Goal: Communication & Community: Answer question/provide support

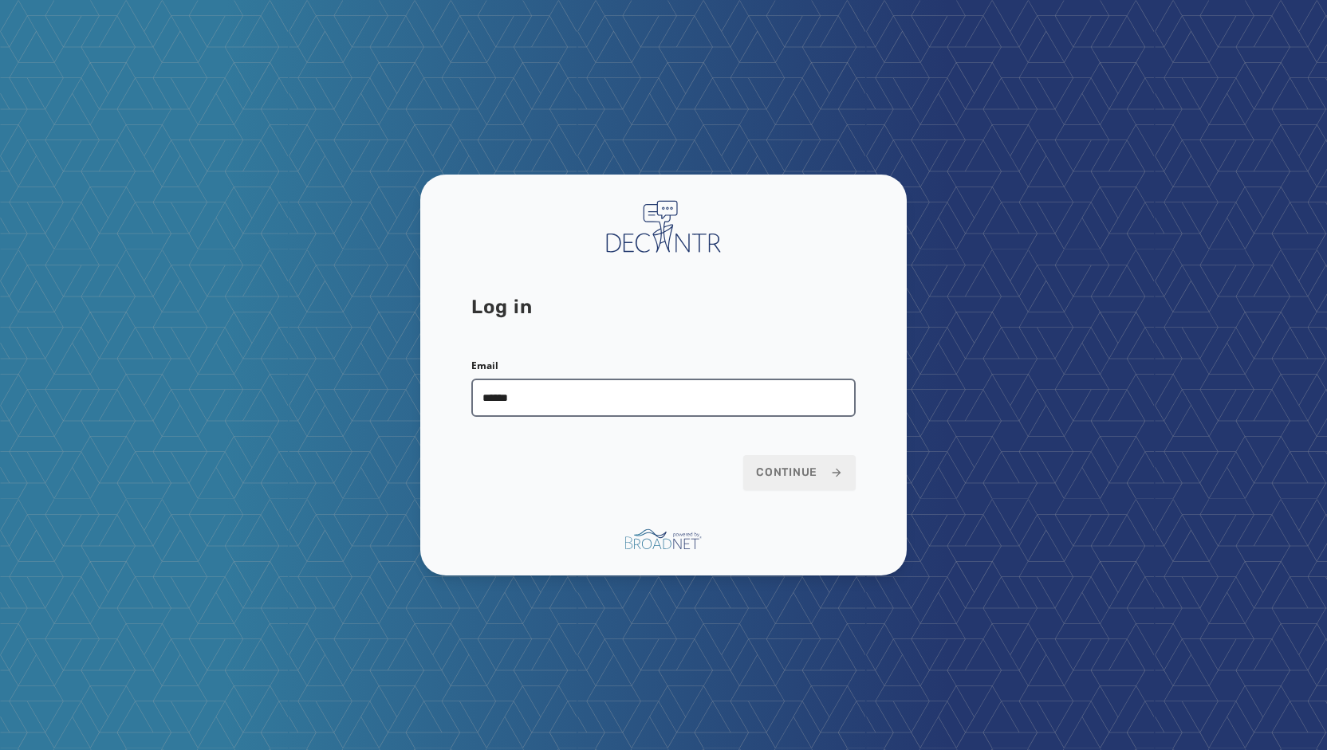
type input "**********"
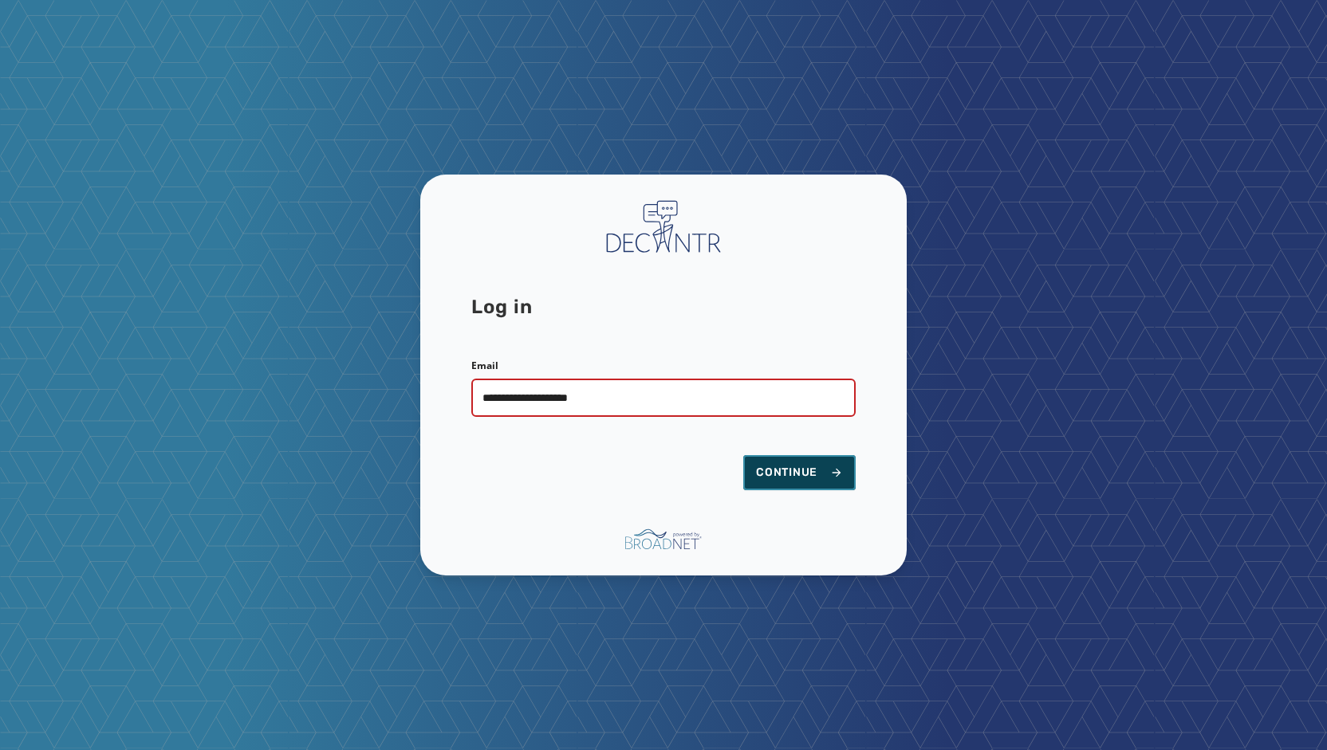
click at [798, 473] on span "Continue" at bounding box center [799, 473] width 87 height 16
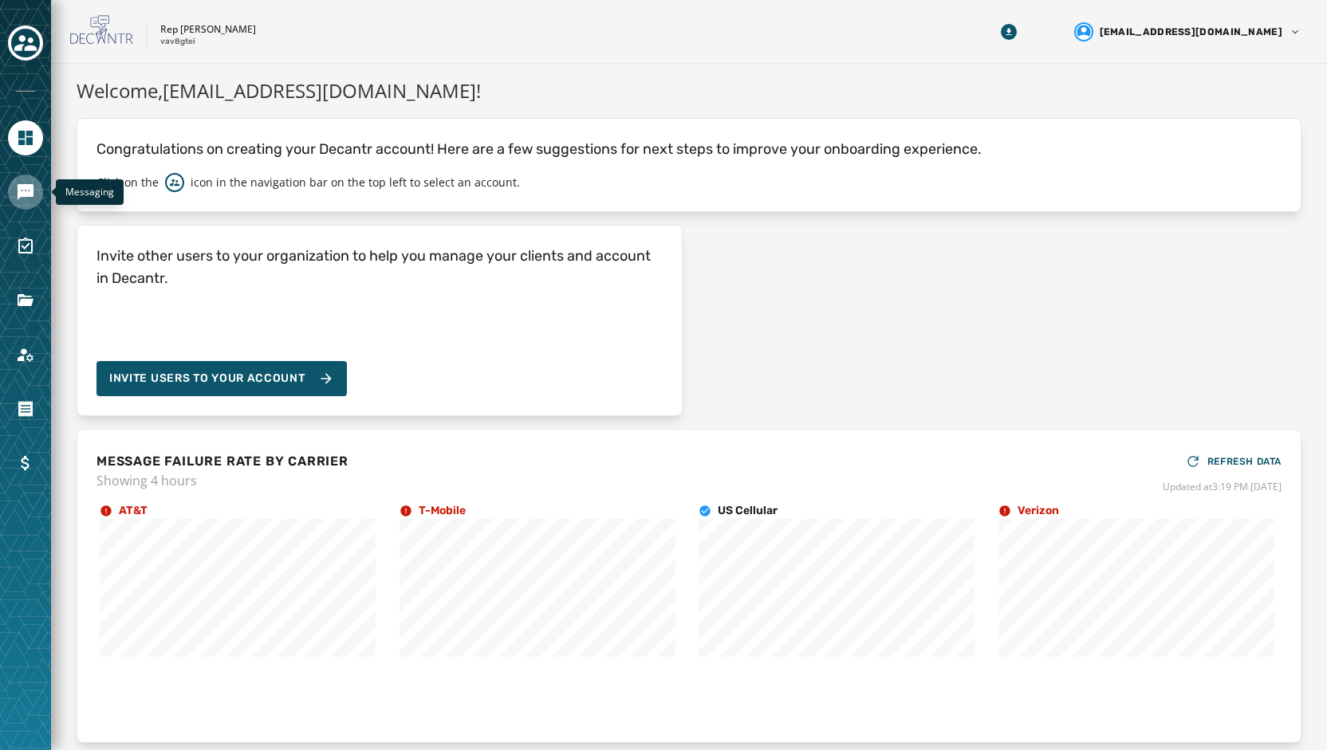
click at [30, 189] on icon "Navigate to Messaging" at bounding box center [26, 192] width 16 height 16
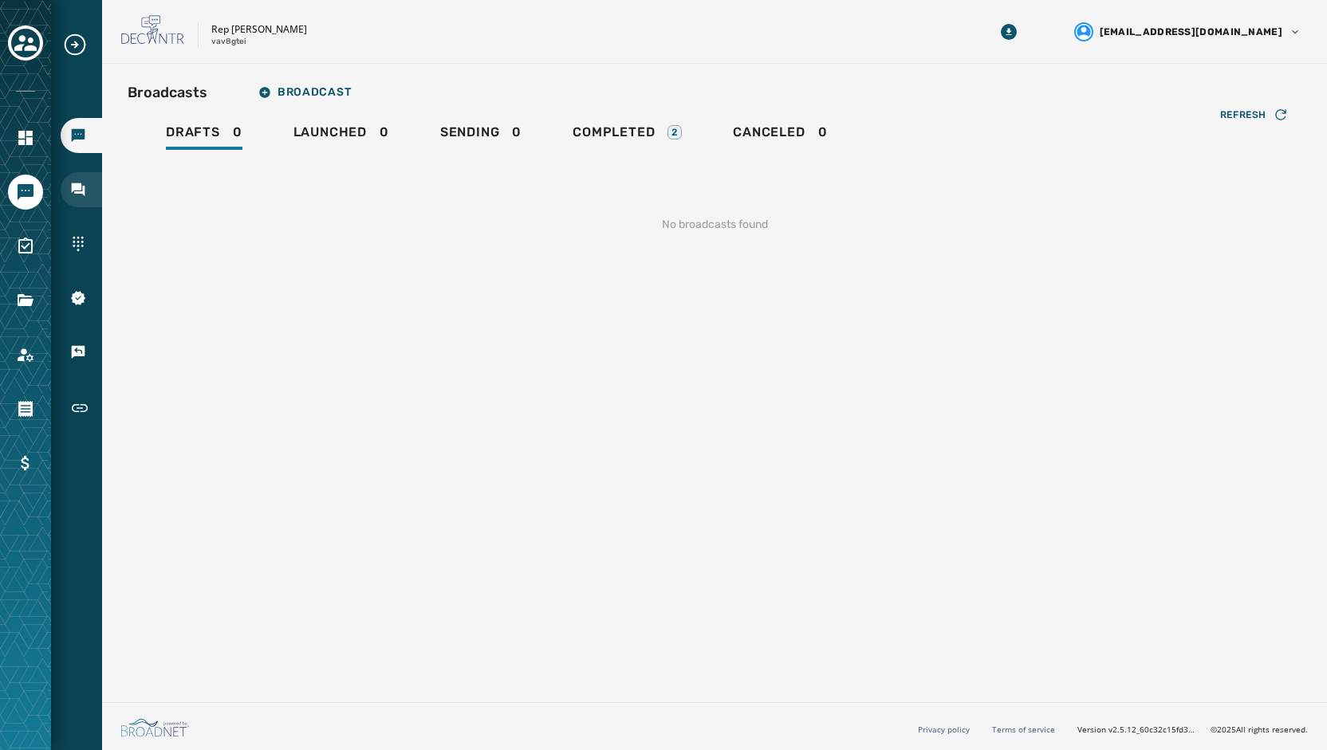
click at [83, 191] on icon "Navigate to Inbox" at bounding box center [79, 190] width 14 height 14
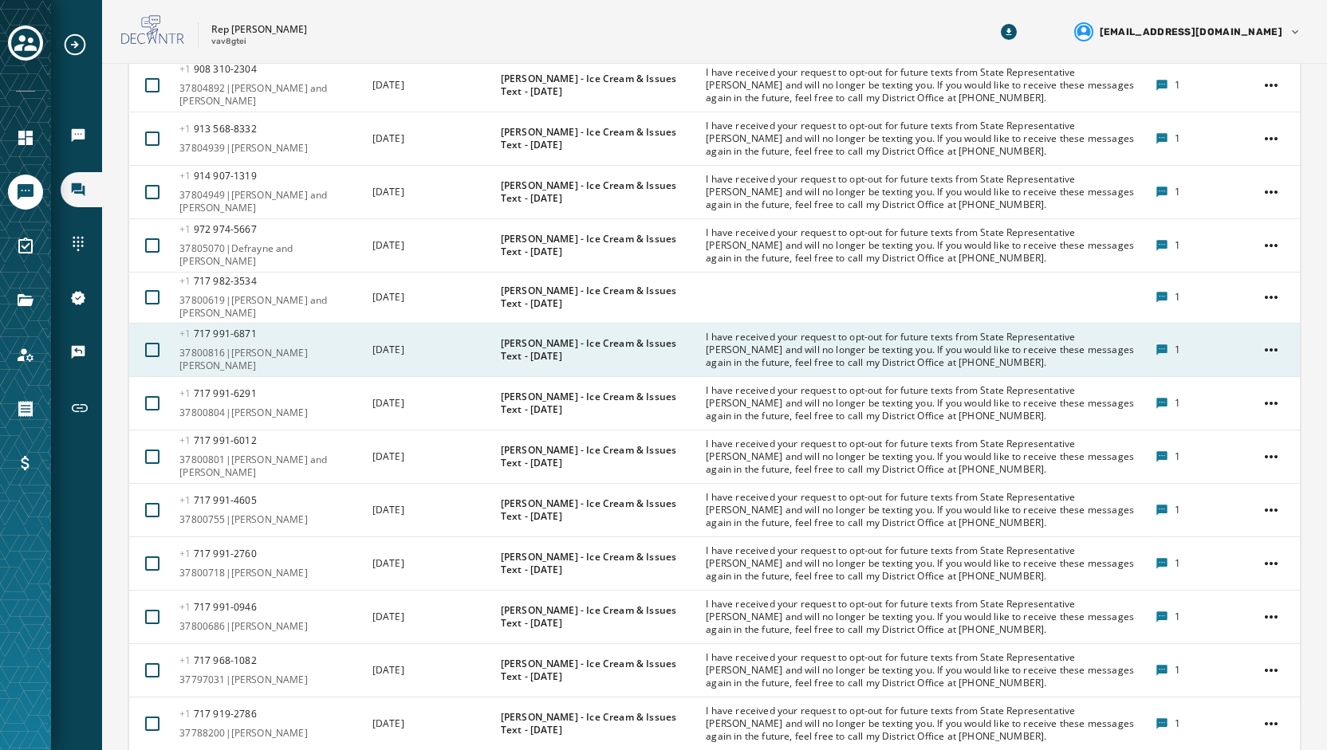
scroll to position [1116, 0]
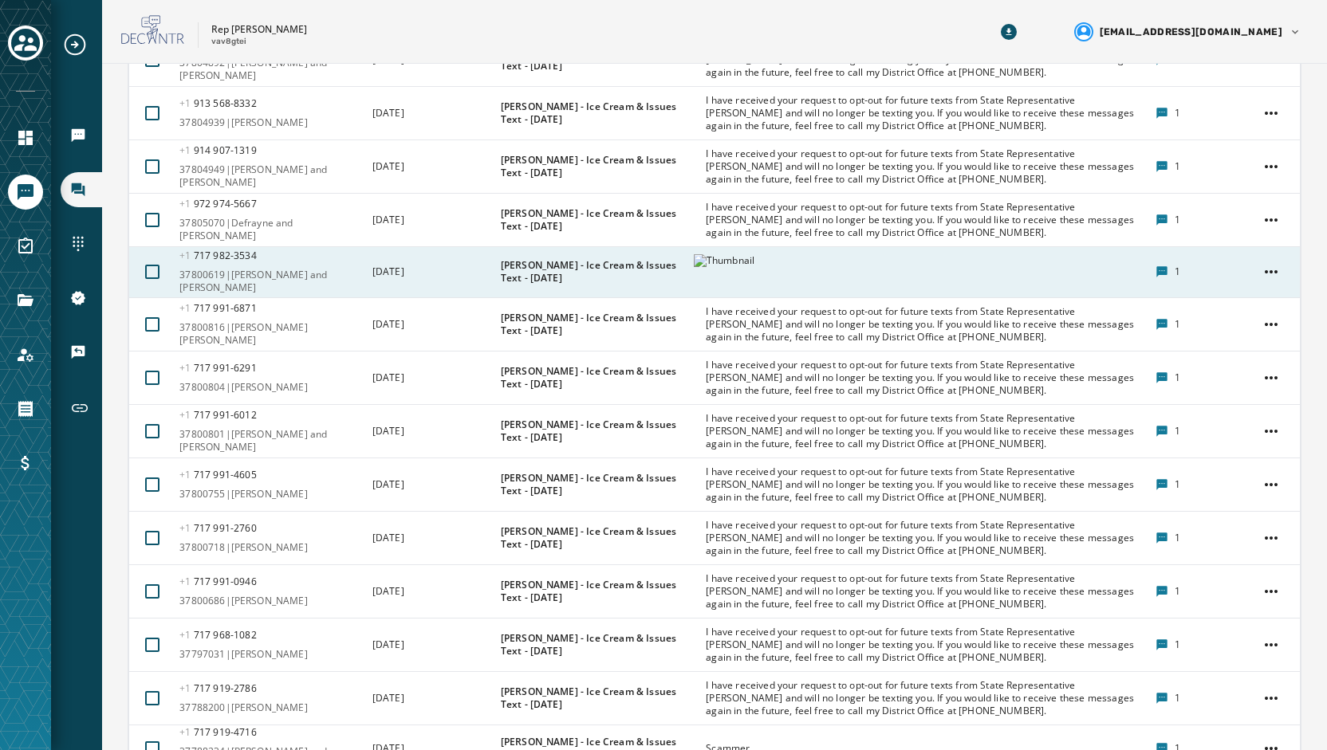
click at [759, 267] on img at bounding box center [732, 272] width 76 height 36
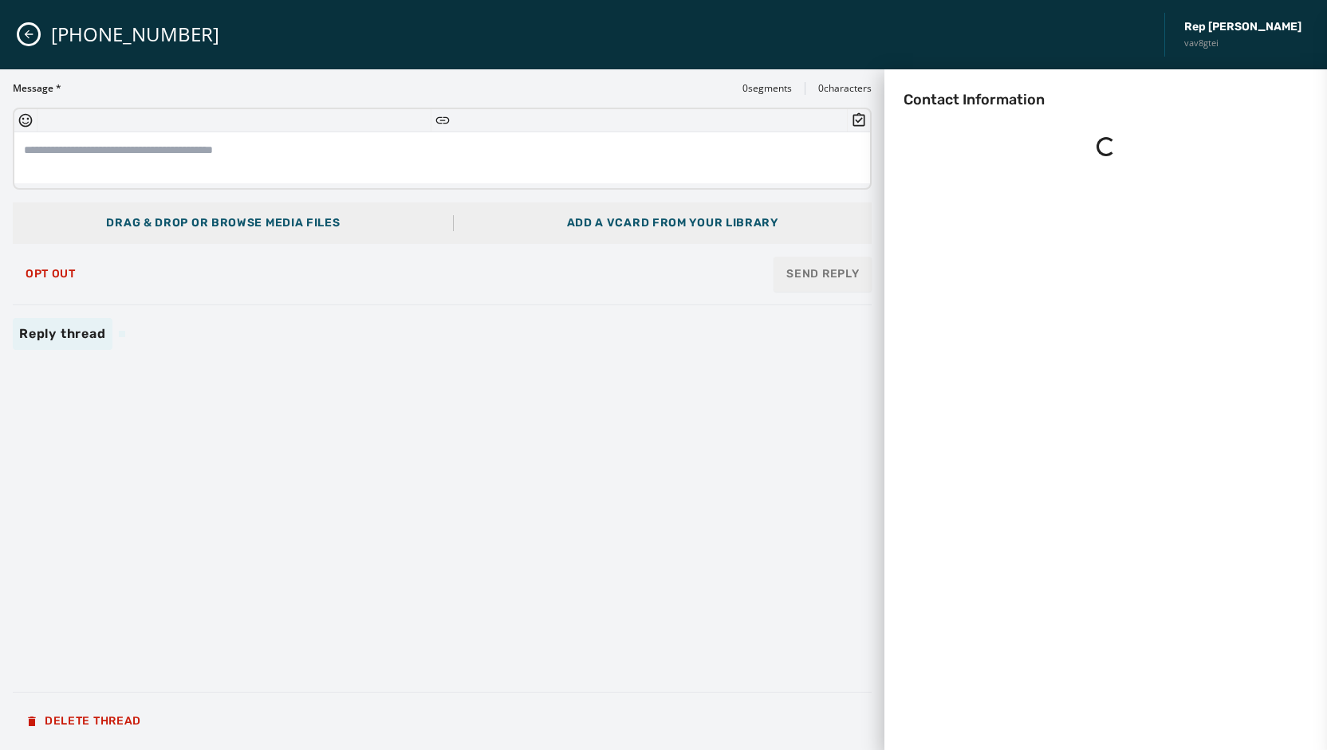
scroll to position [0, 0]
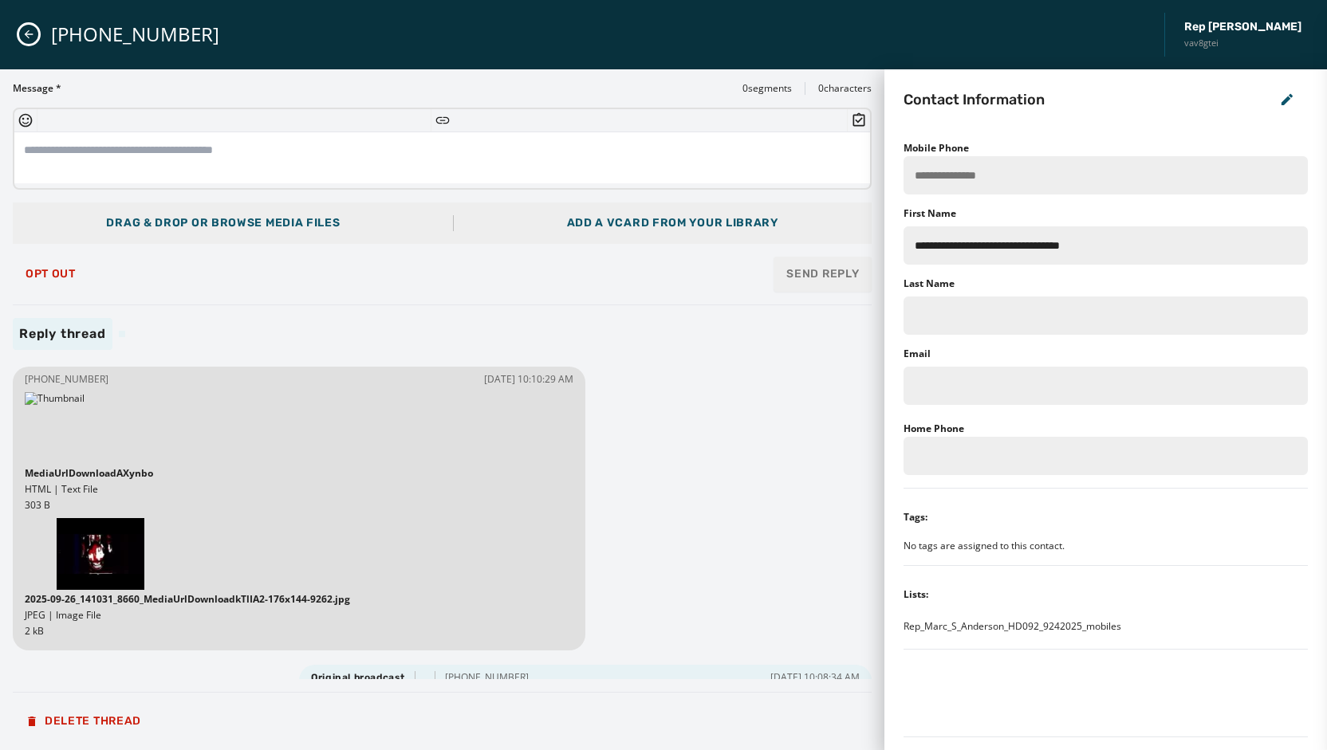
click at [26, 31] on icon "Close admin drawer" at bounding box center [28, 34] width 13 height 13
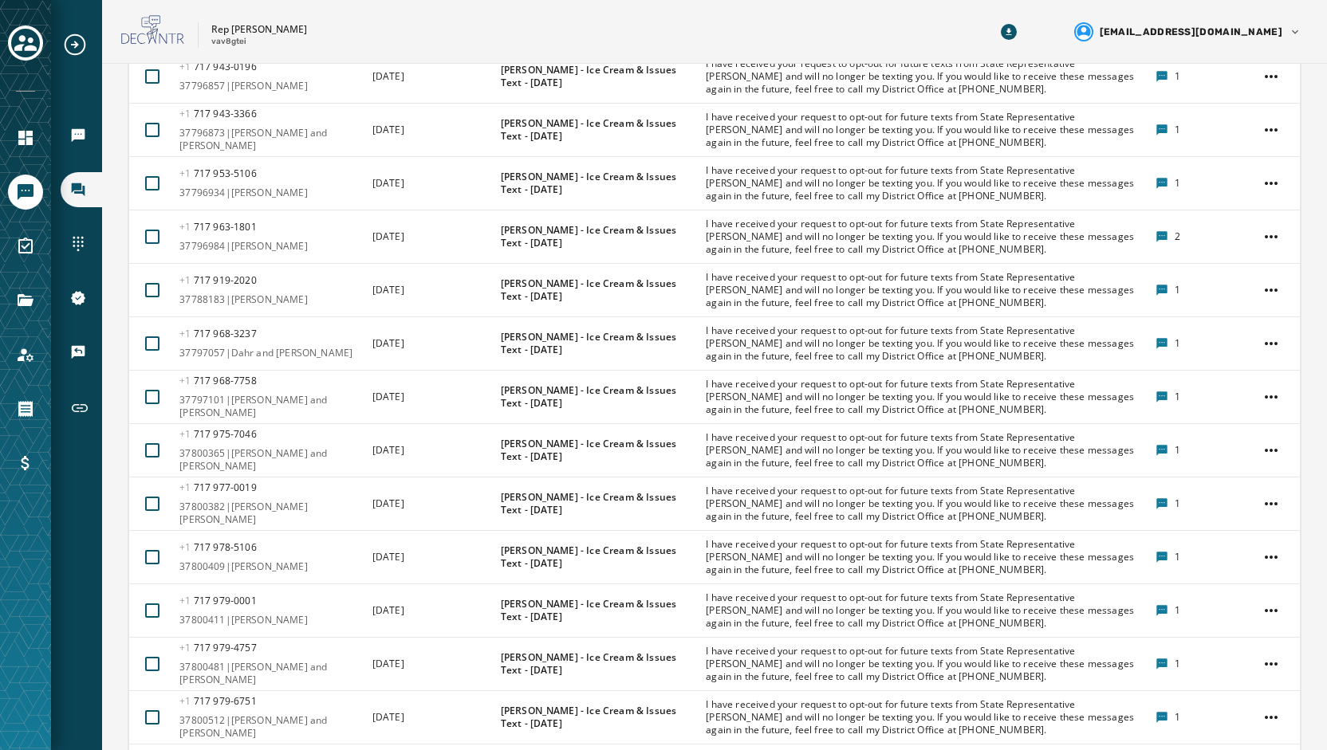
scroll to position [2414, 0]
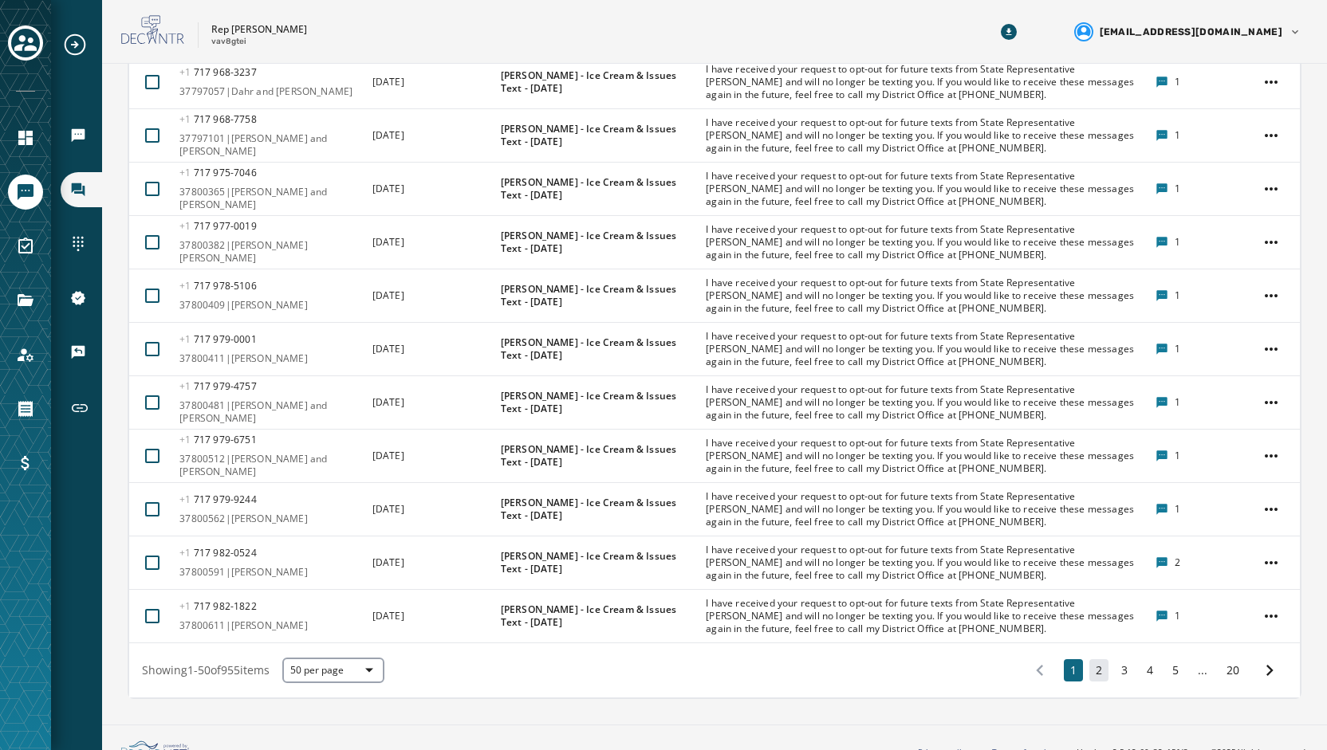
click at [1089, 659] on button "2" at bounding box center [1098, 670] width 19 height 22
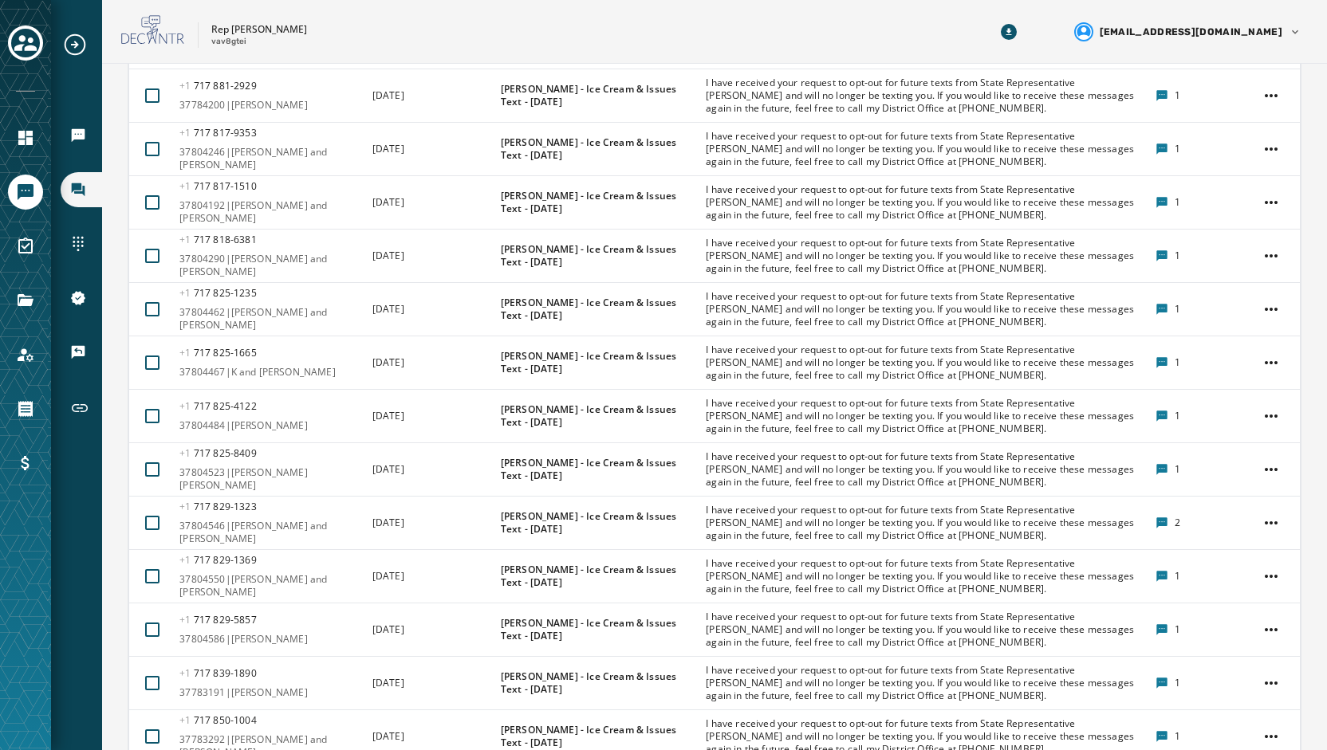
scroll to position [2408, 0]
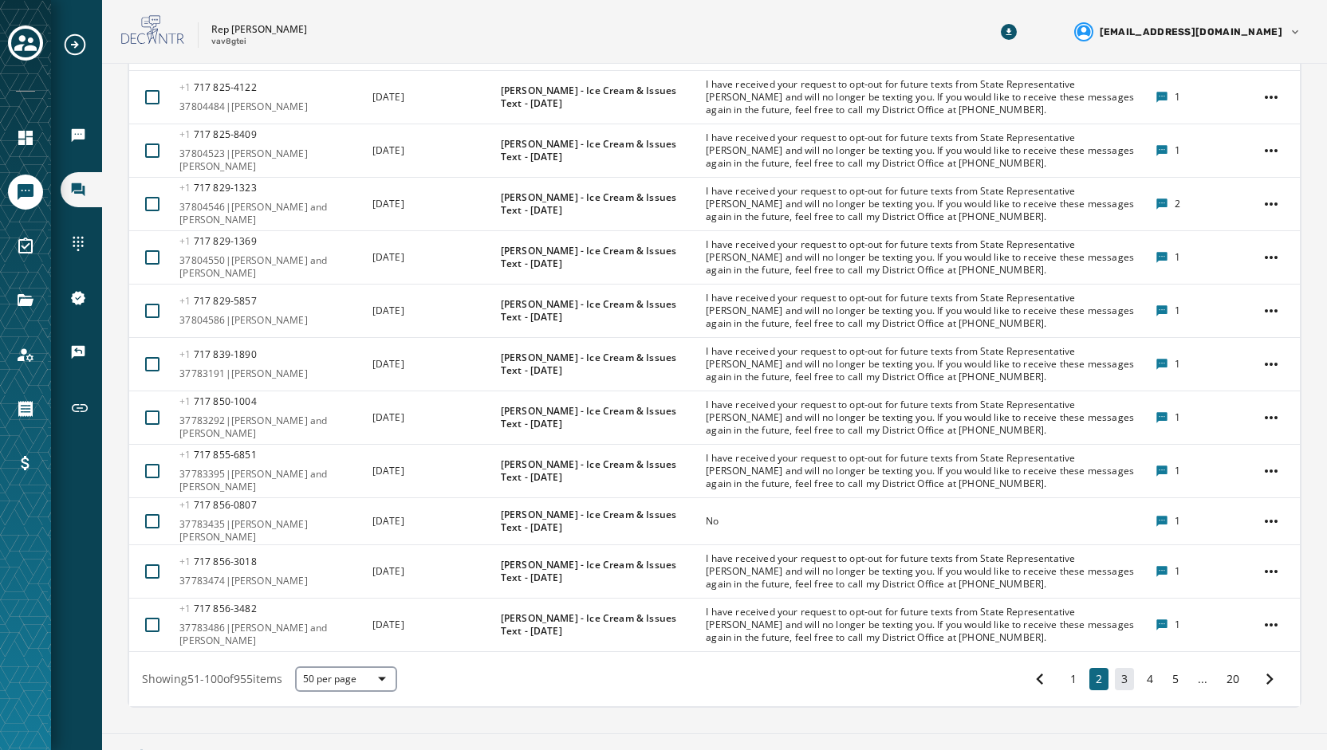
click at [1115, 668] on button "3" at bounding box center [1124, 679] width 19 height 22
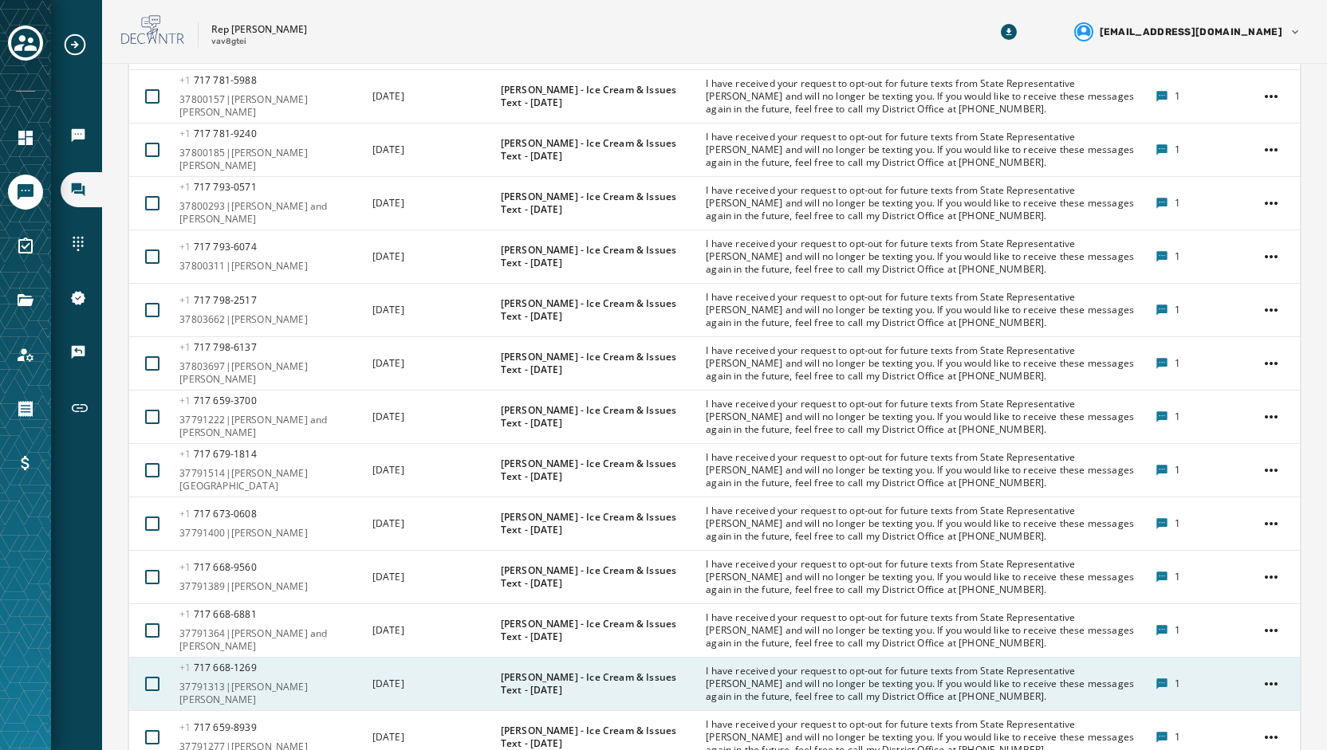
scroll to position [2438, 0]
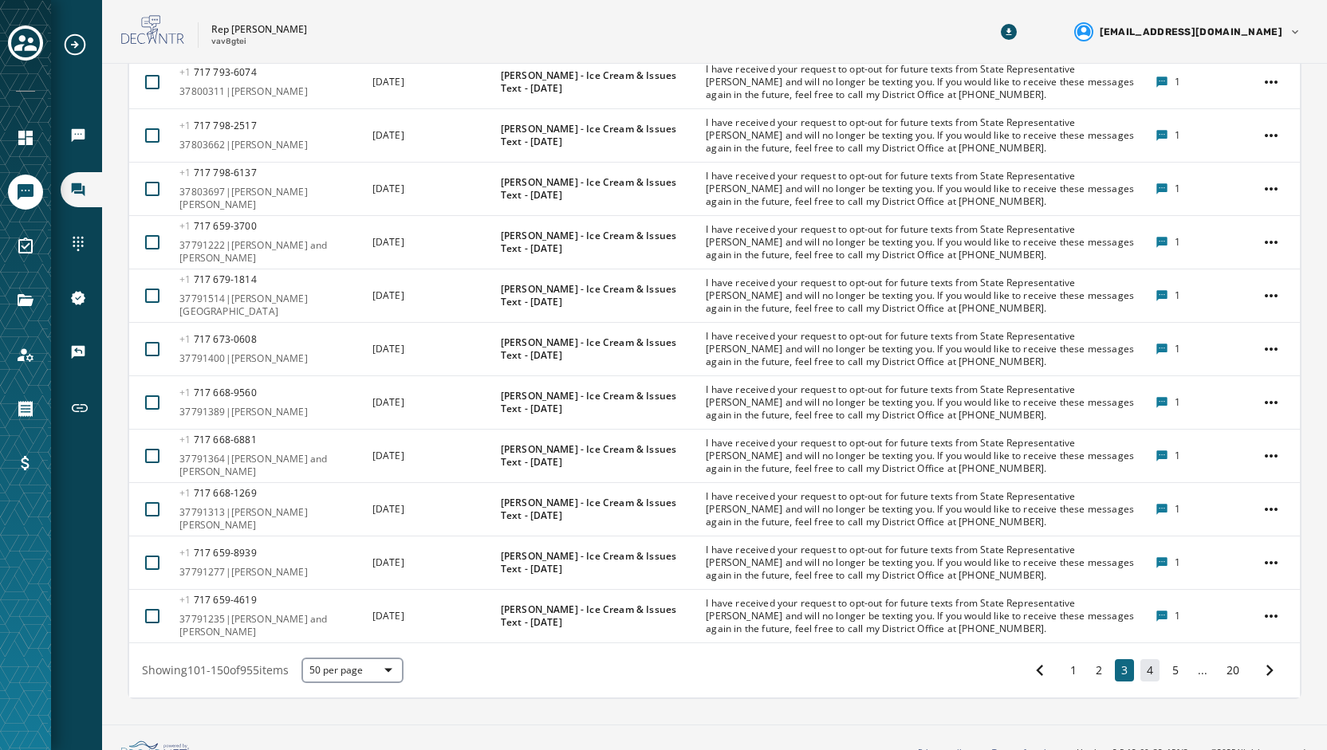
click at [1140, 659] on button "4" at bounding box center [1149, 670] width 19 height 22
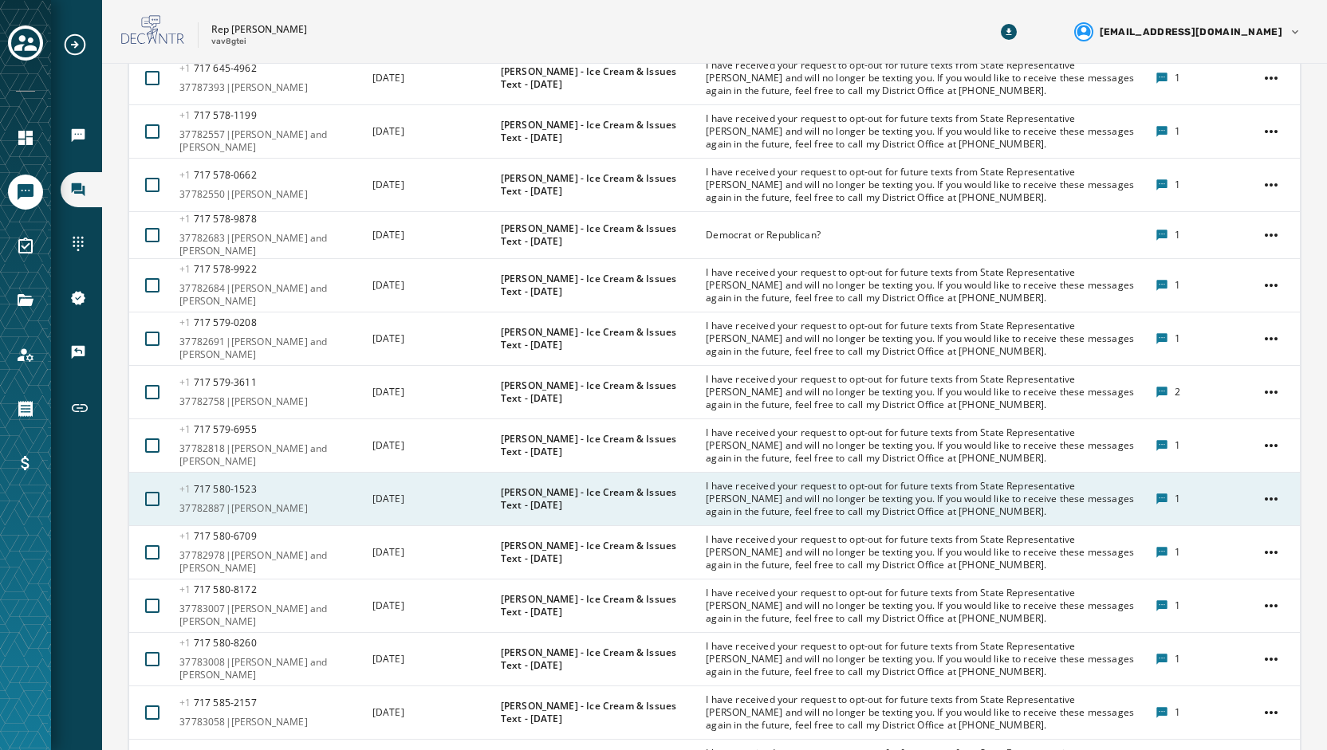
scroll to position [2394, 0]
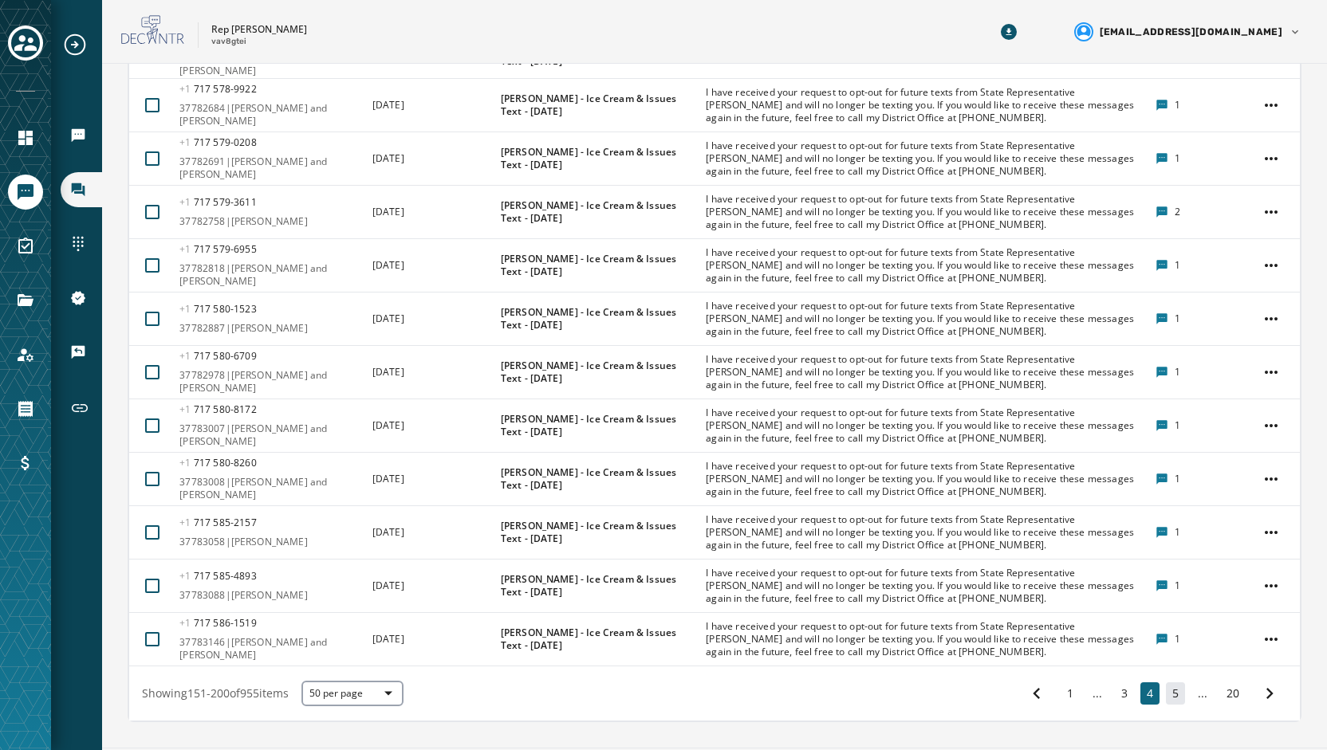
click at [1166, 683] on button "5" at bounding box center [1175, 694] width 19 height 22
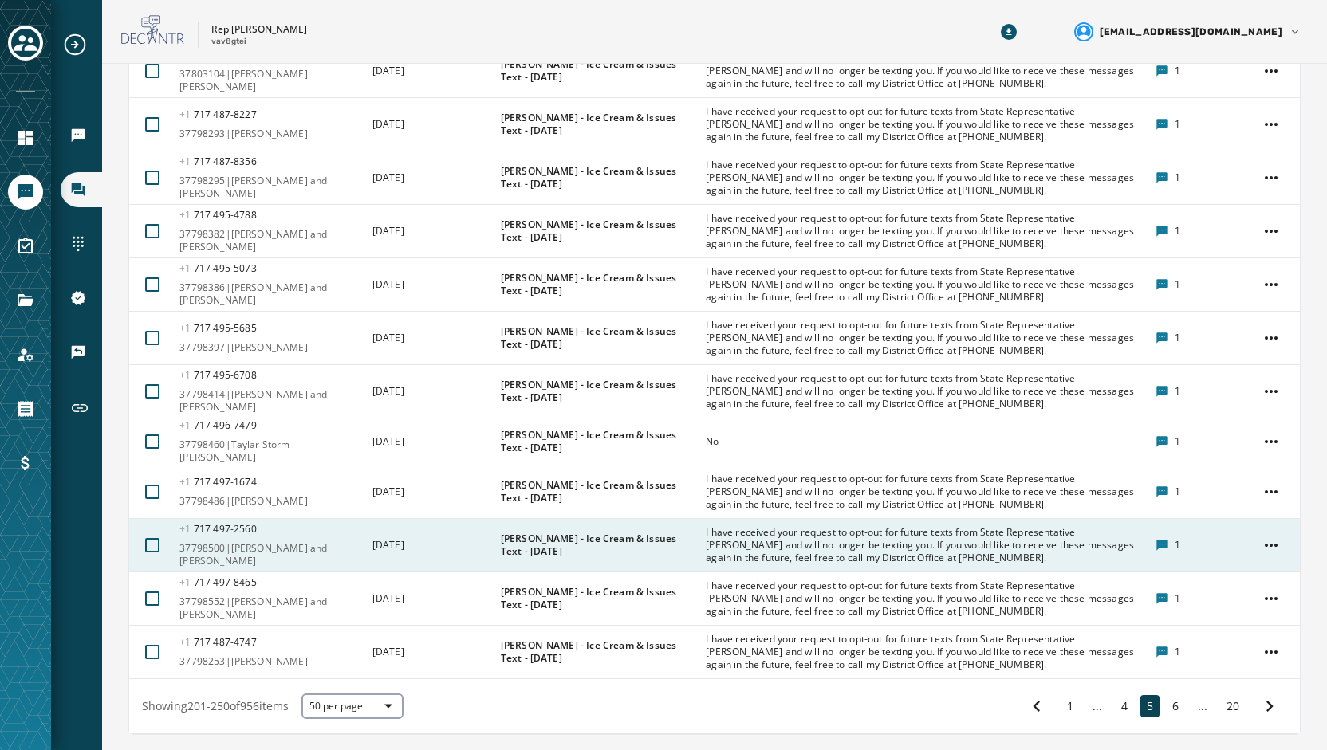
scroll to position [2436, 0]
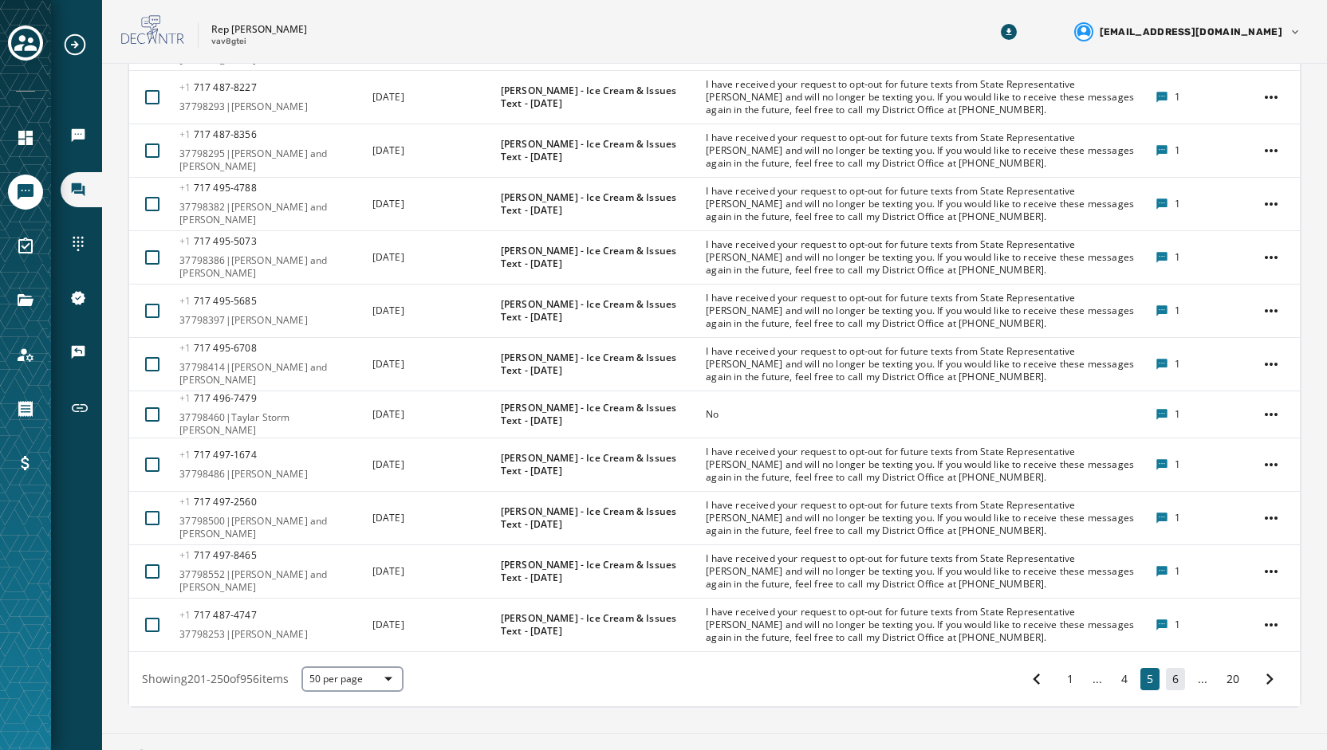
click at [1166, 668] on button "6" at bounding box center [1175, 679] width 19 height 22
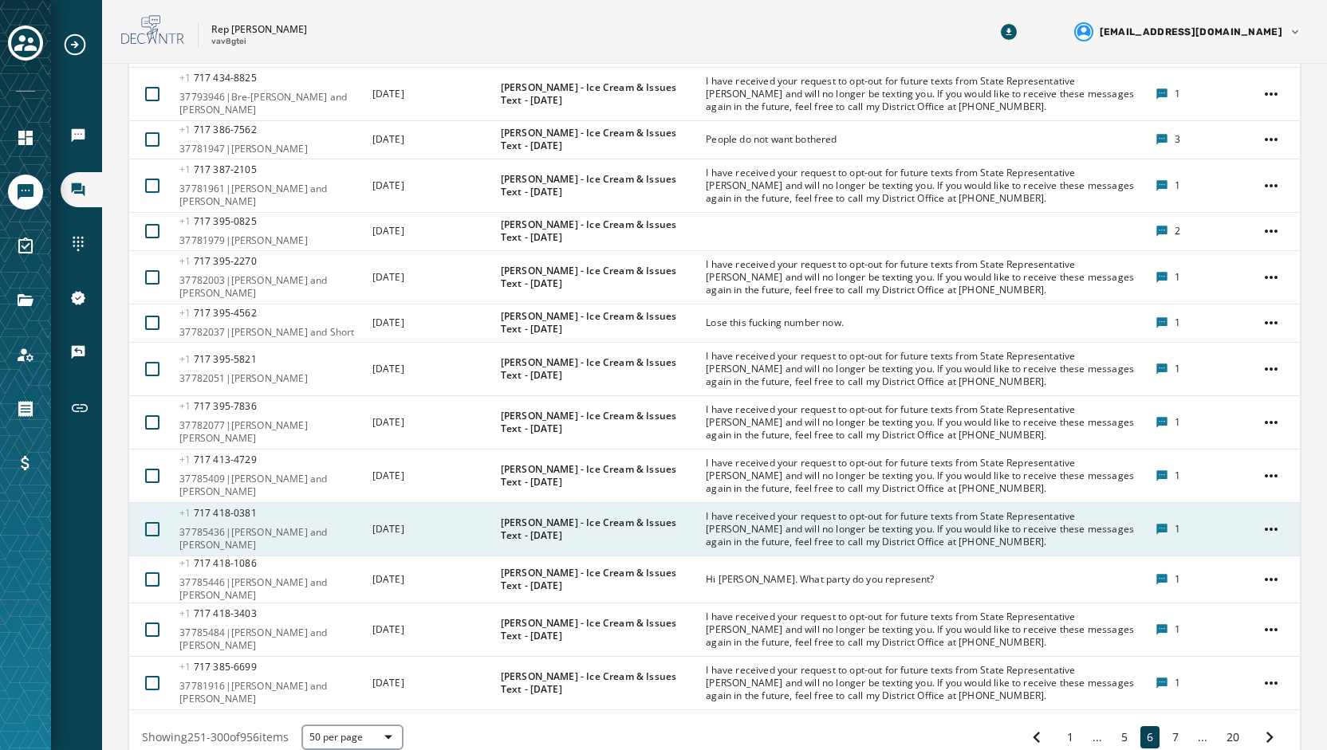
scroll to position [2319, 0]
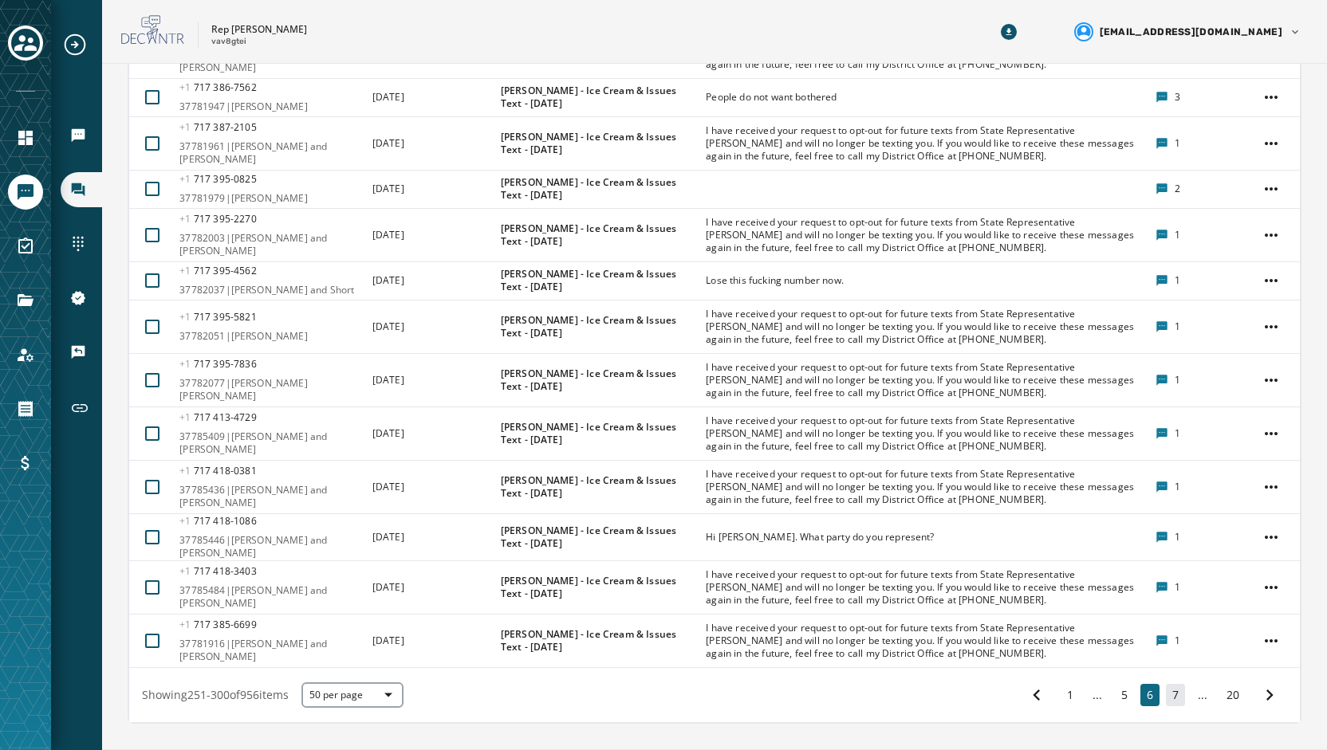
click at [1166, 684] on button "7" at bounding box center [1175, 695] width 19 height 22
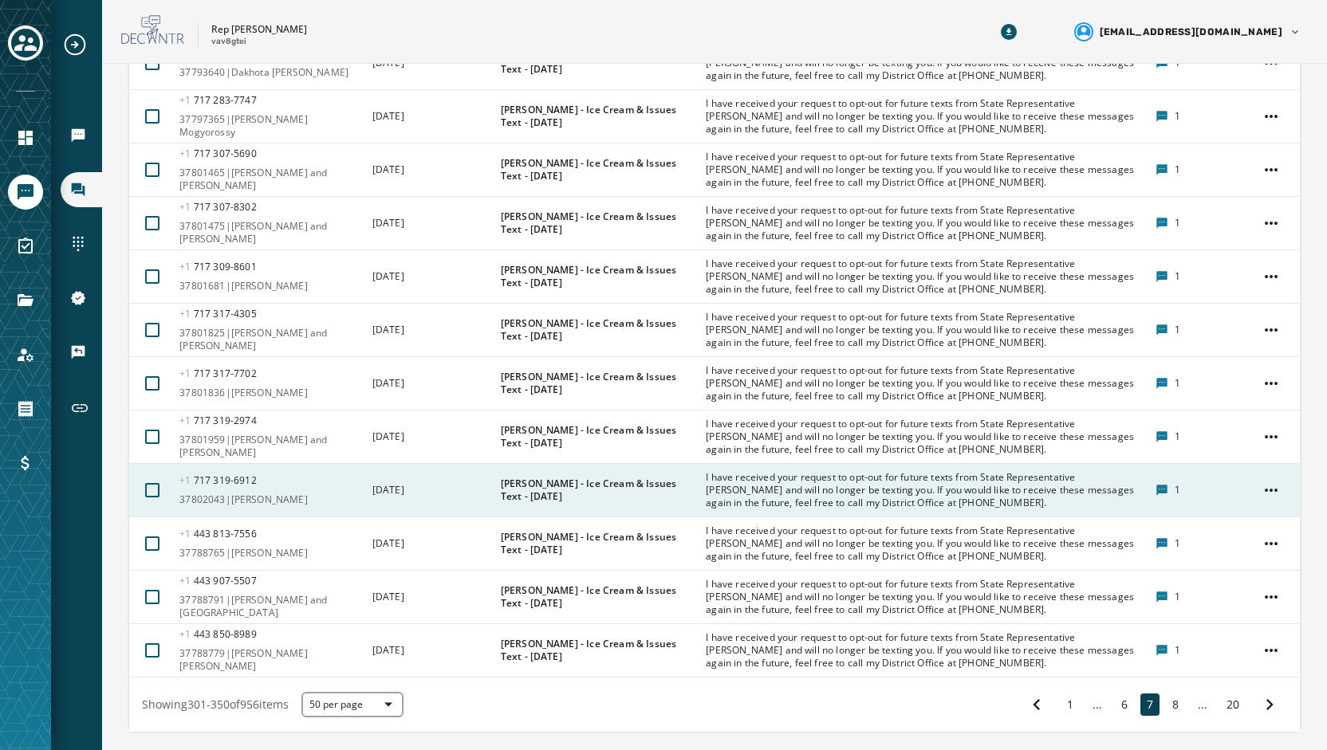
scroll to position [2422, 0]
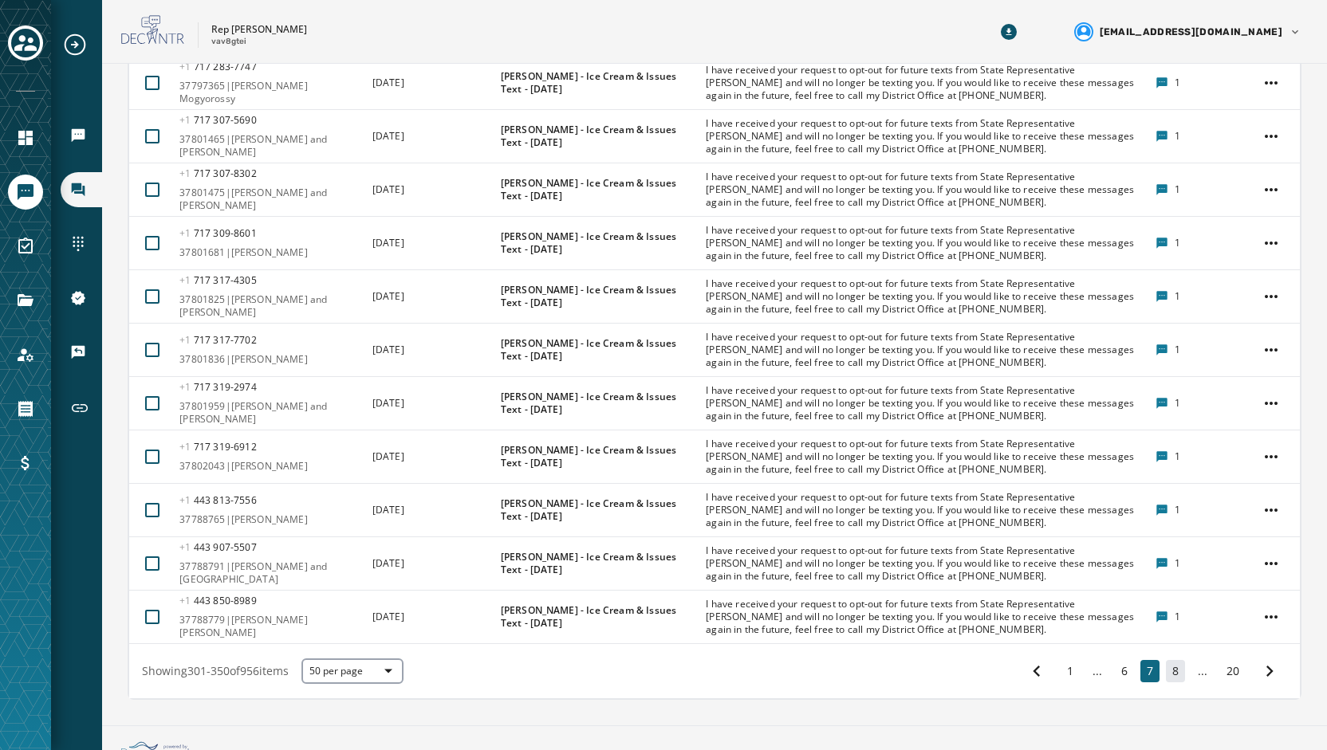
click at [1166, 660] on button "8" at bounding box center [1175, 671] width 19 height 22
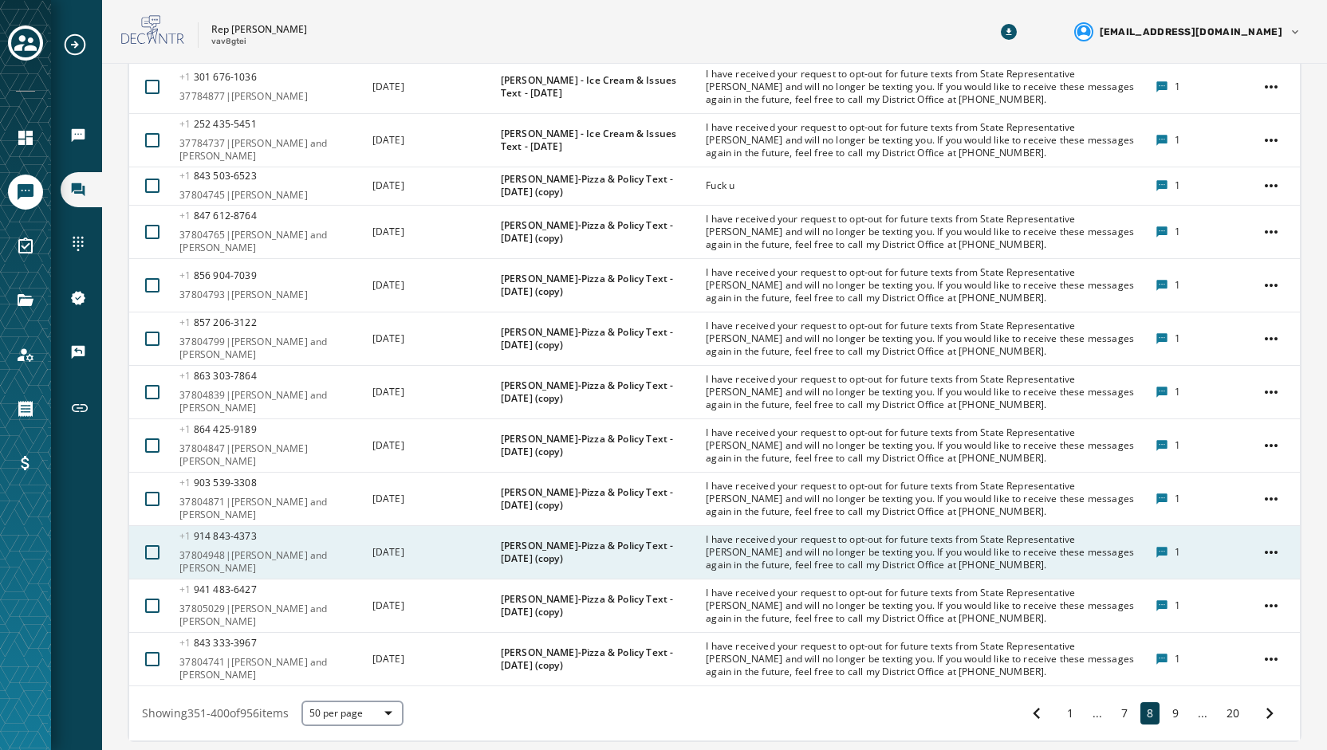
scroll to position [2423, 0]
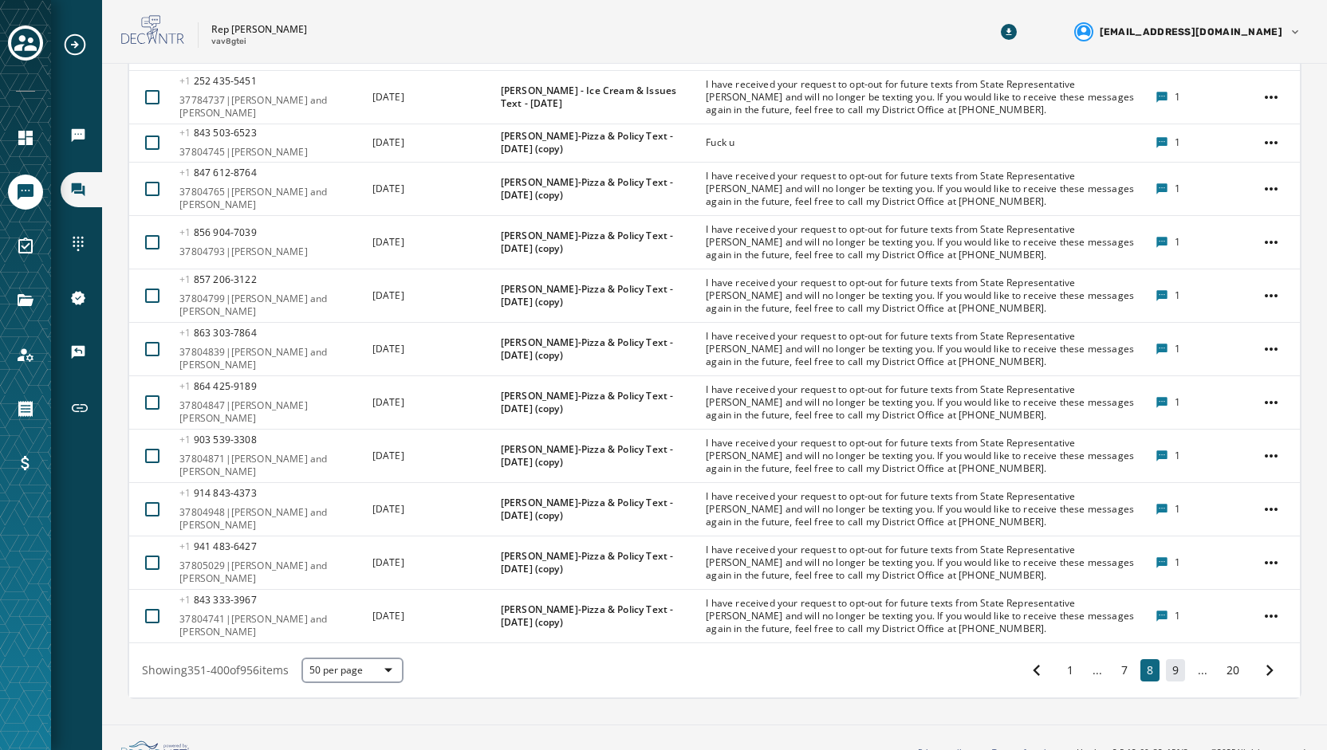
click at [1166, 659] on button "9" at bounding box center [1175, 670] width 19 height 22
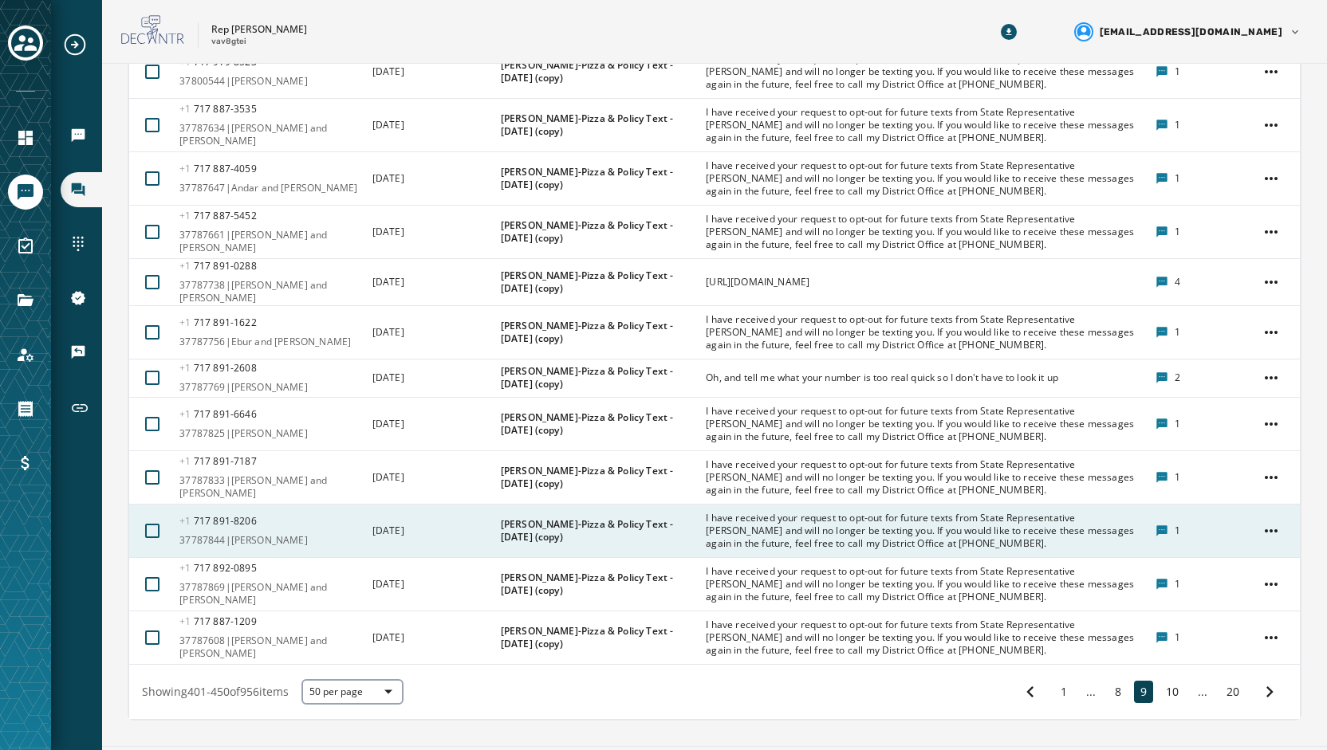
scroll to position [2406, 0]
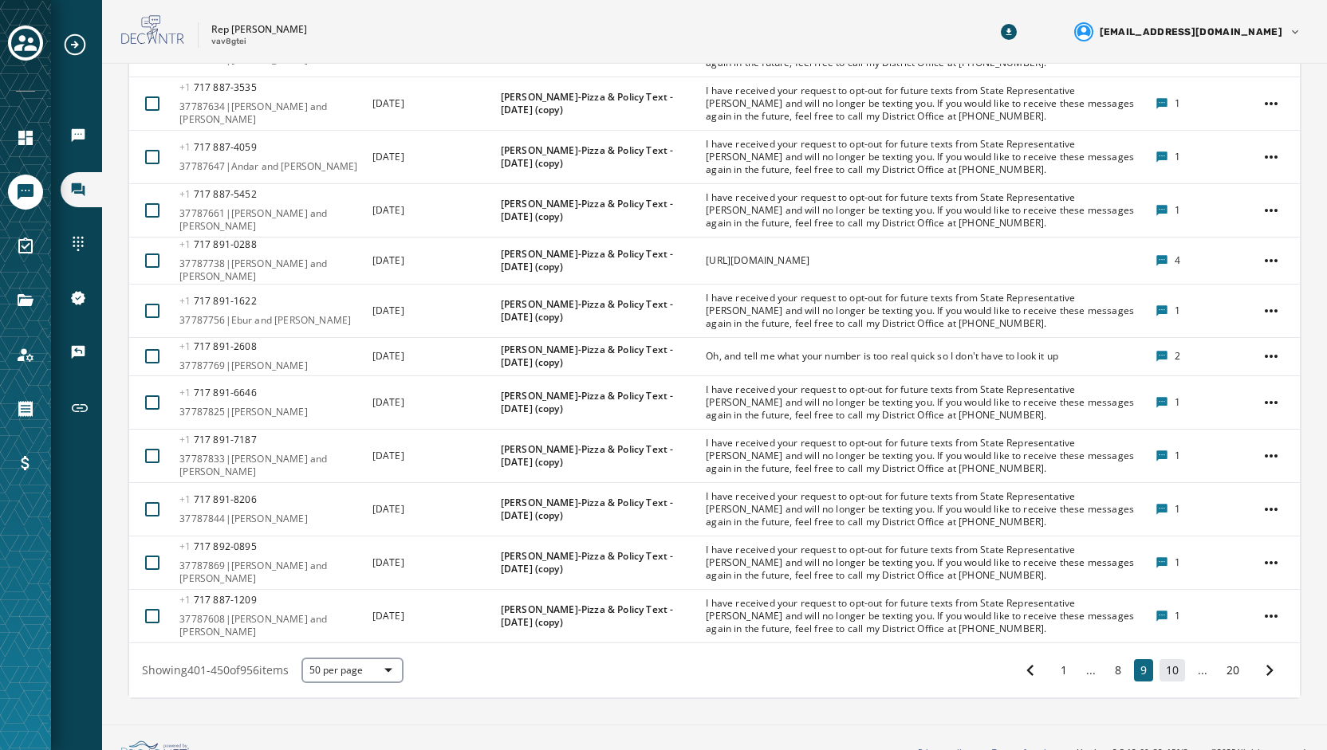
click at [1159, 659] on button "10" at bounding box center [1172, 670] width 26 height 22
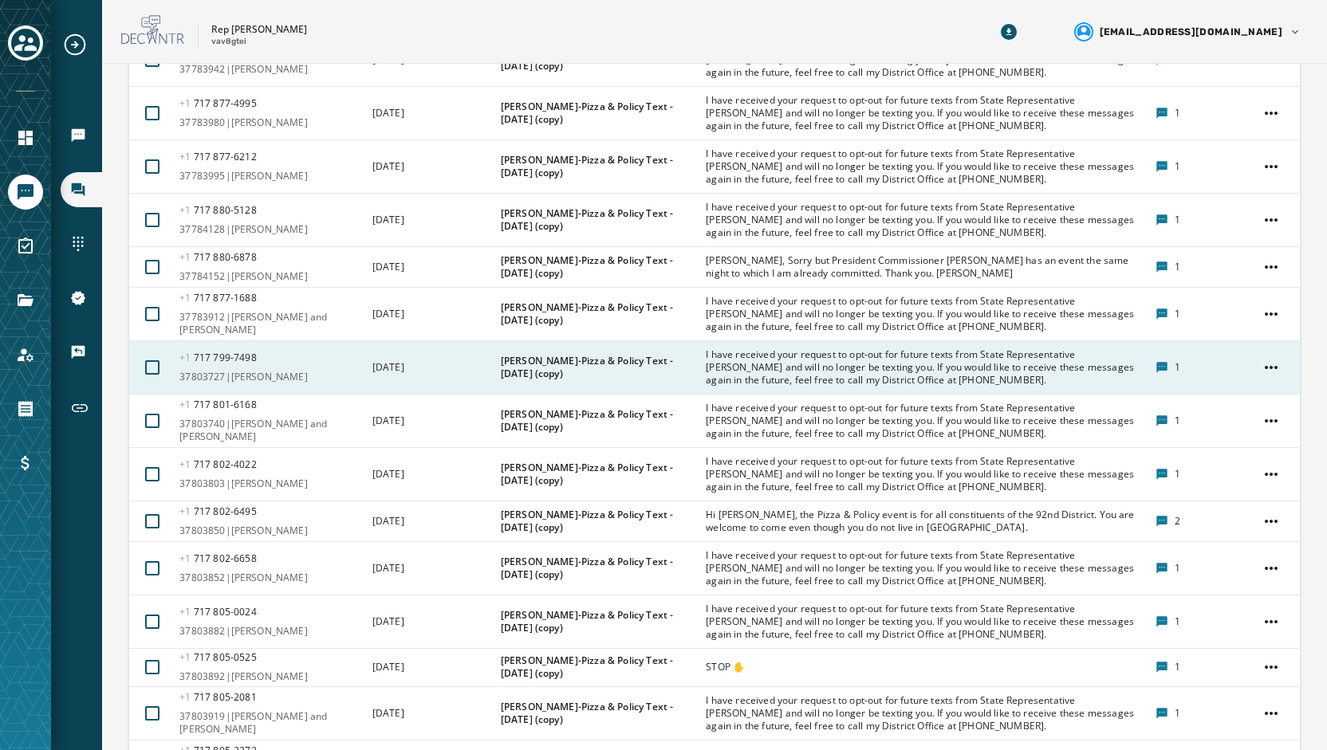
scroll to position [2323, 0]
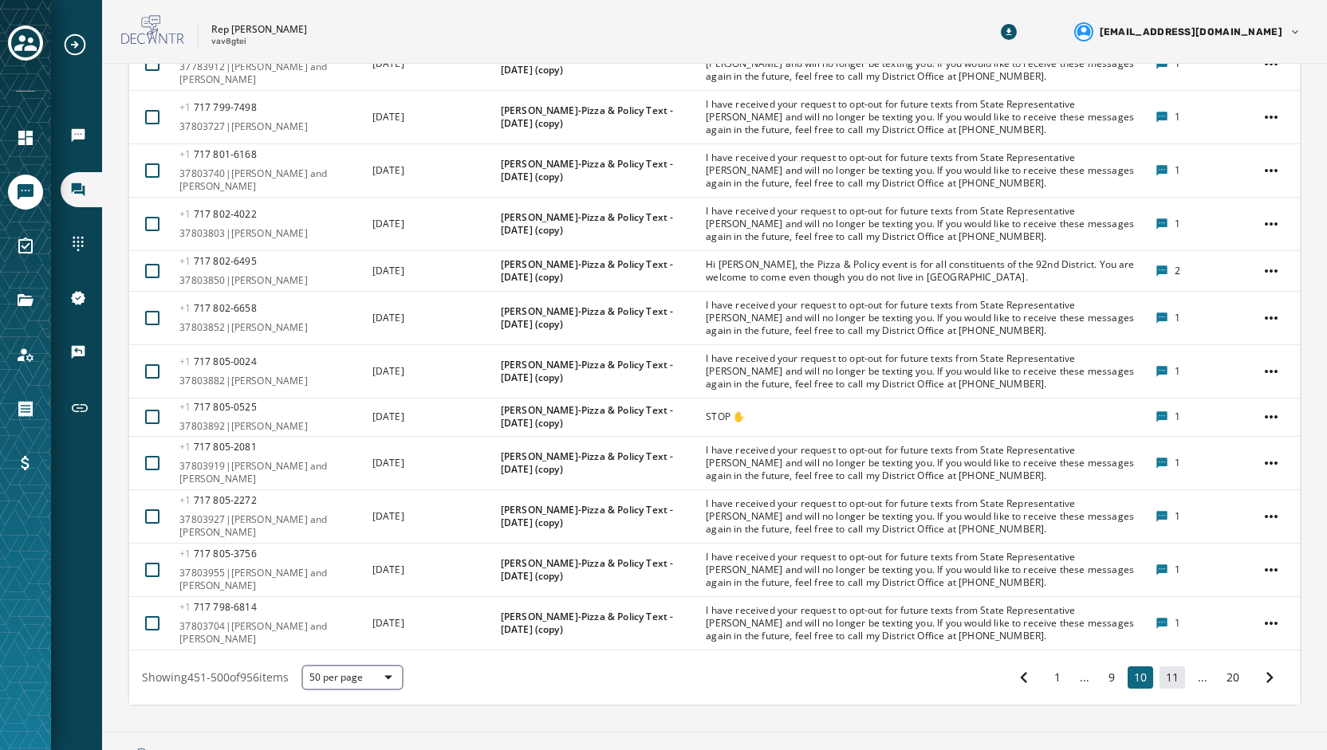
click at [1165, 667] on button "11" at bounding box center [1172, 678] width 26 height 22
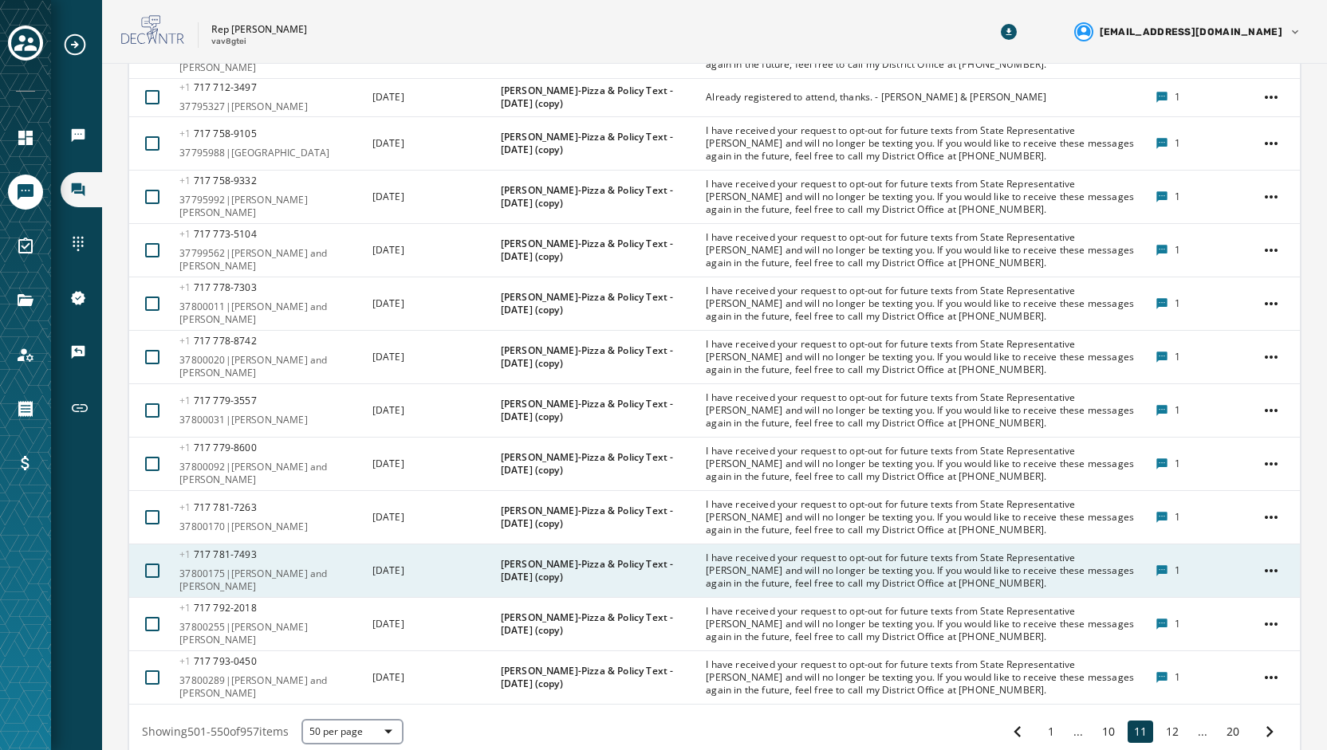
scroll to position [2425, 0]
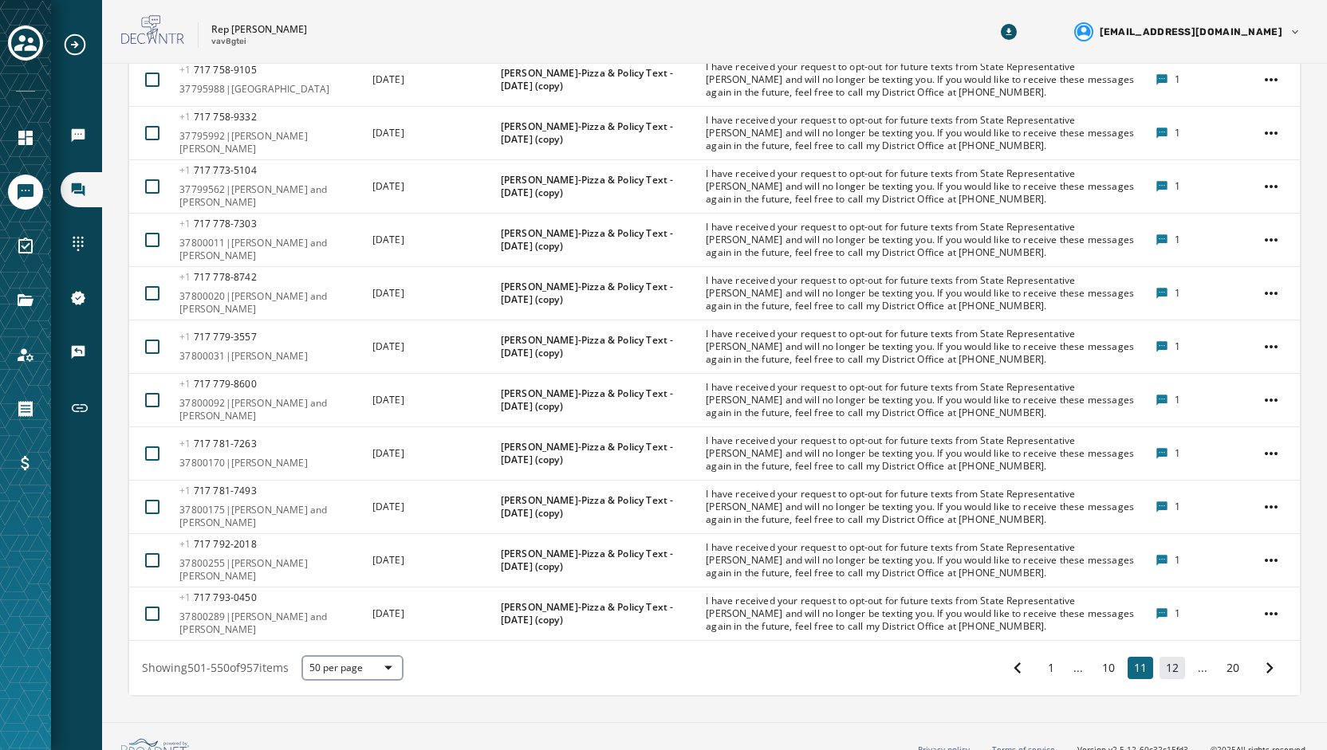
click at [1159, 657] on button "12" at bounding box center [1172, 668] width 26 height 22
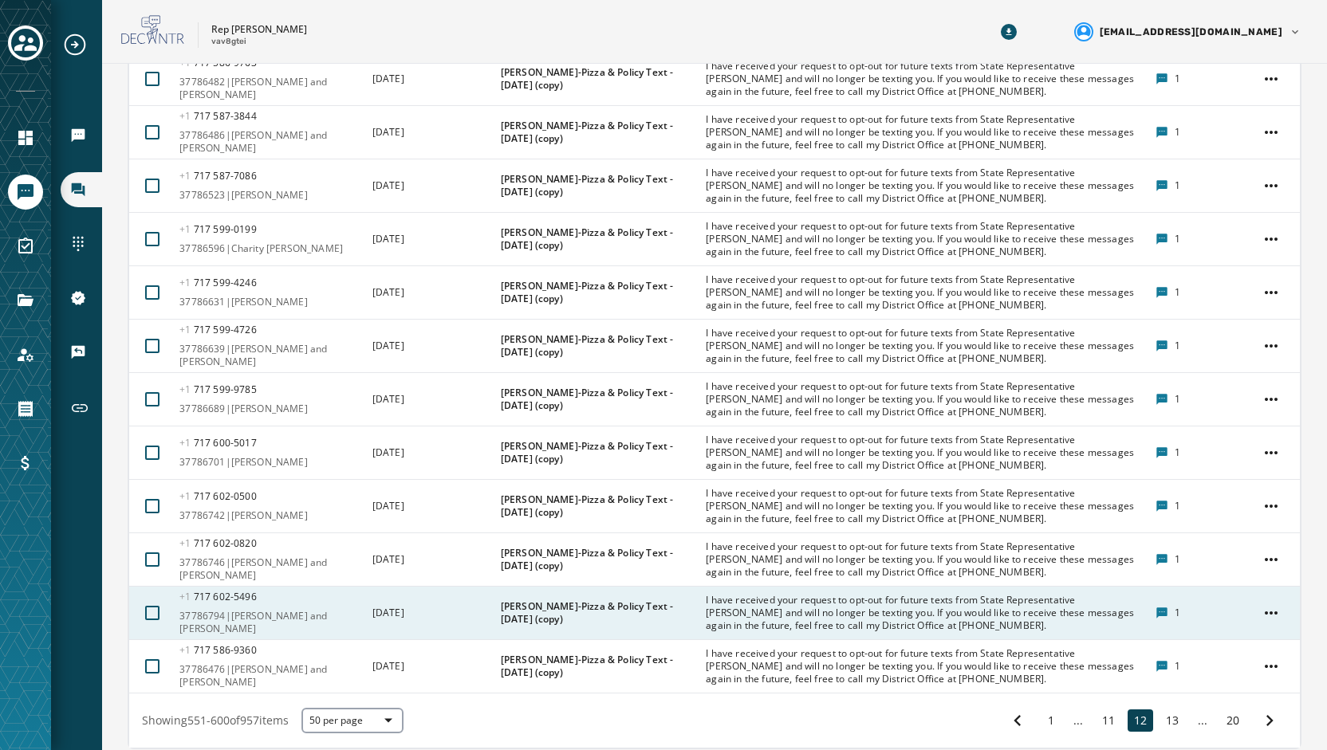
scroll to position [2423, 0]
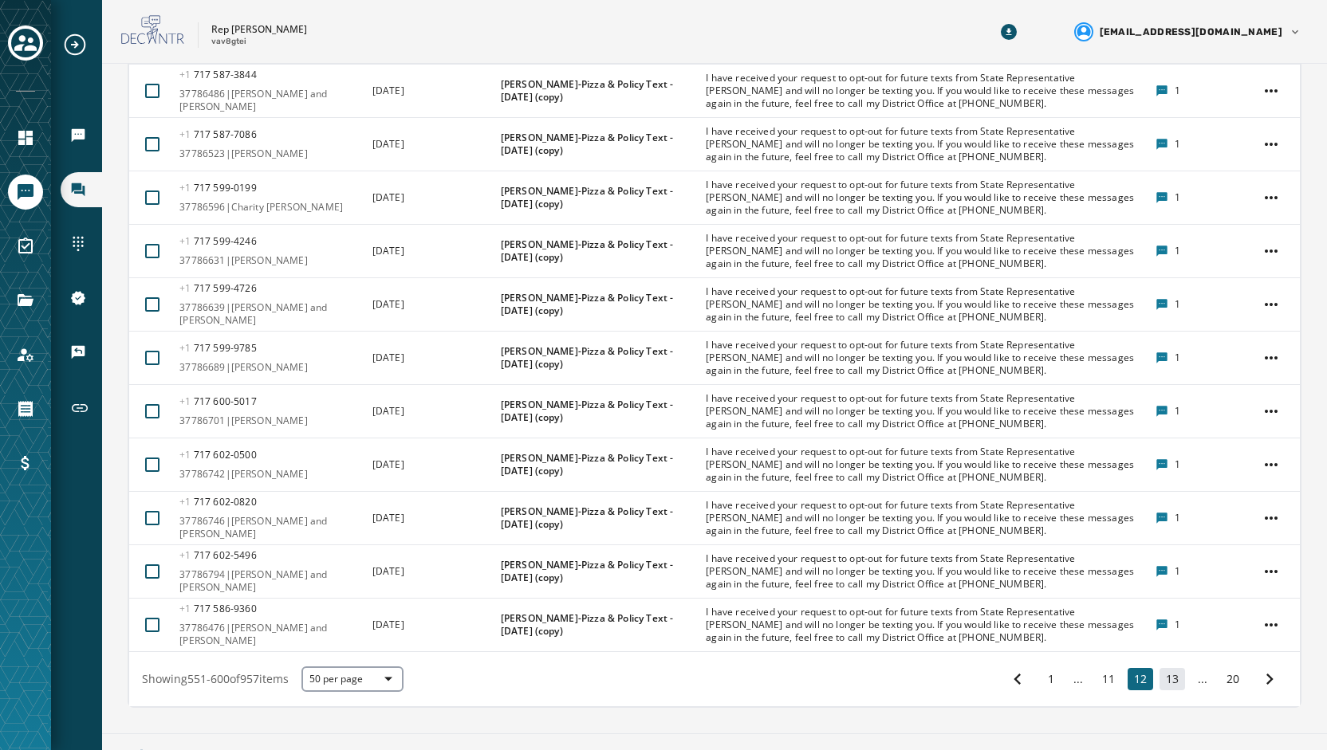
click at [1159, 668] on button "13" at bounding box center [1172, 679] width 26 height 22
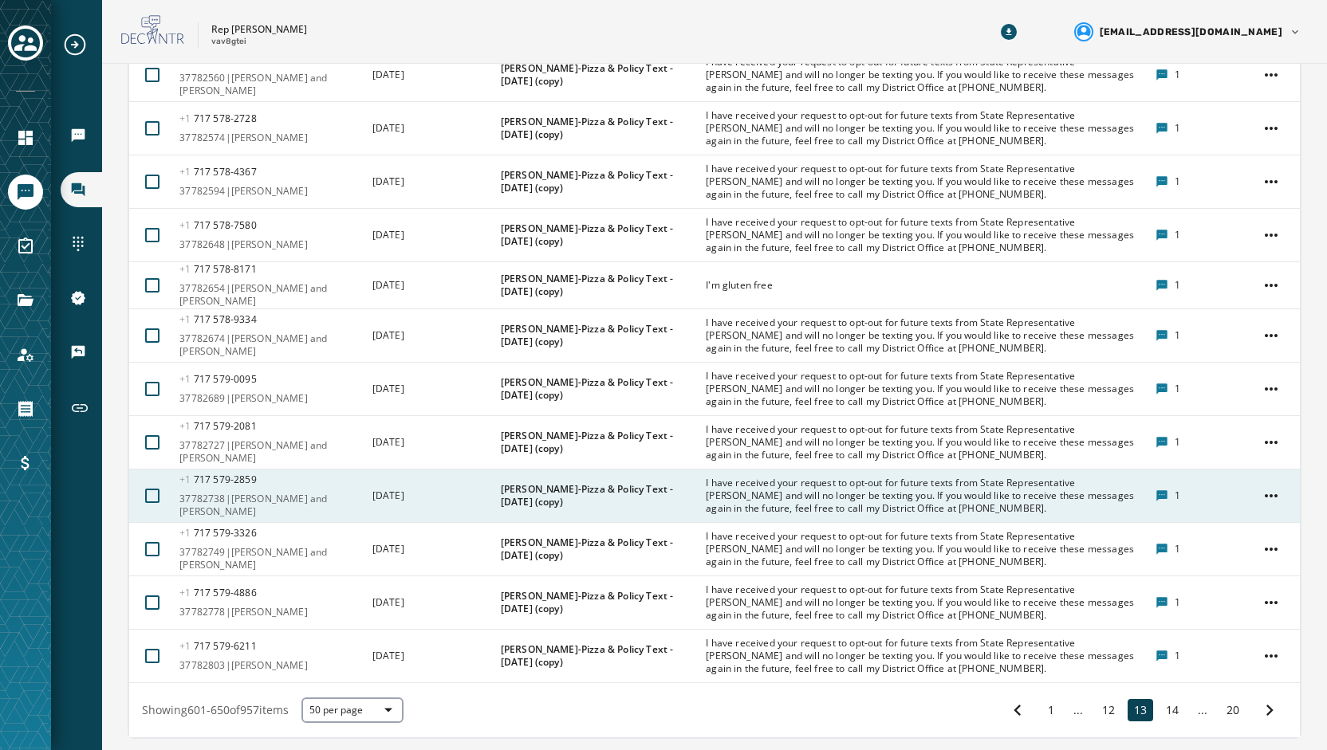
scroll to position [2525, 0]
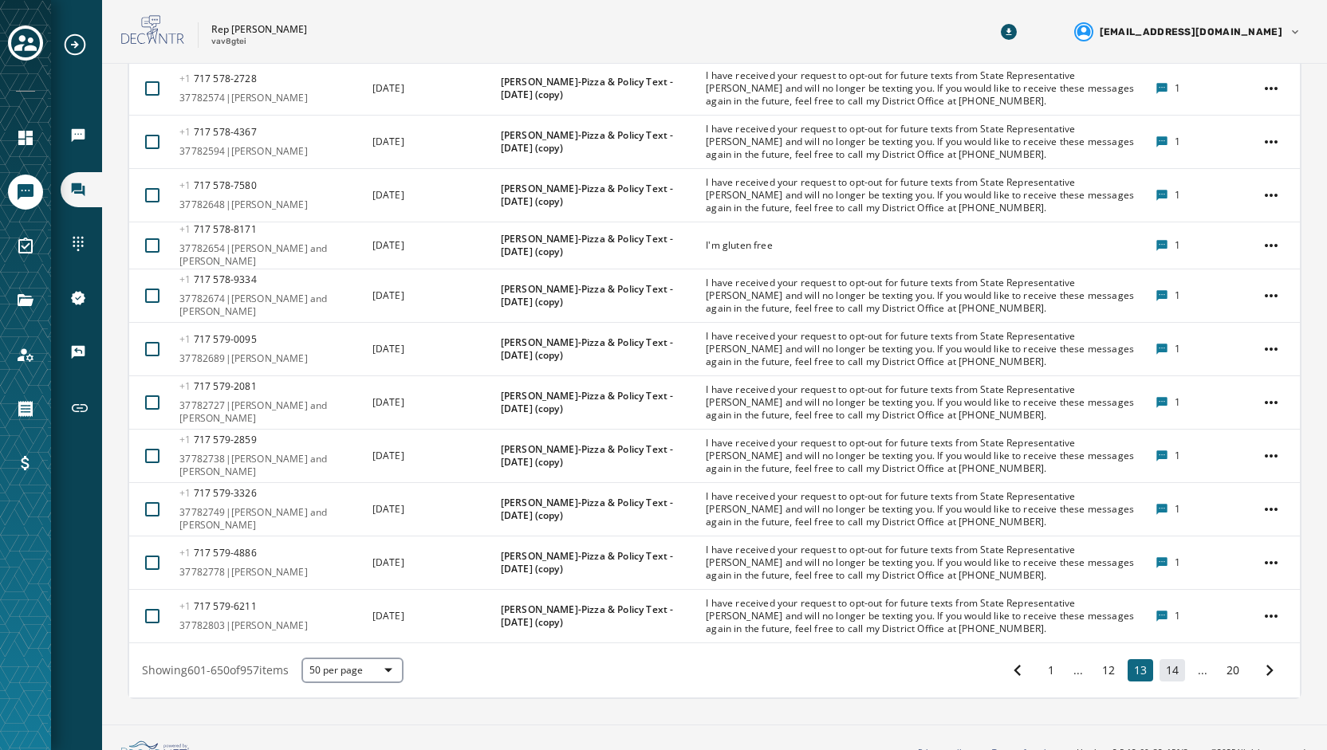
click at [1159, 659] on button "14" at bounding box center [1172, 670] width 26 height 22
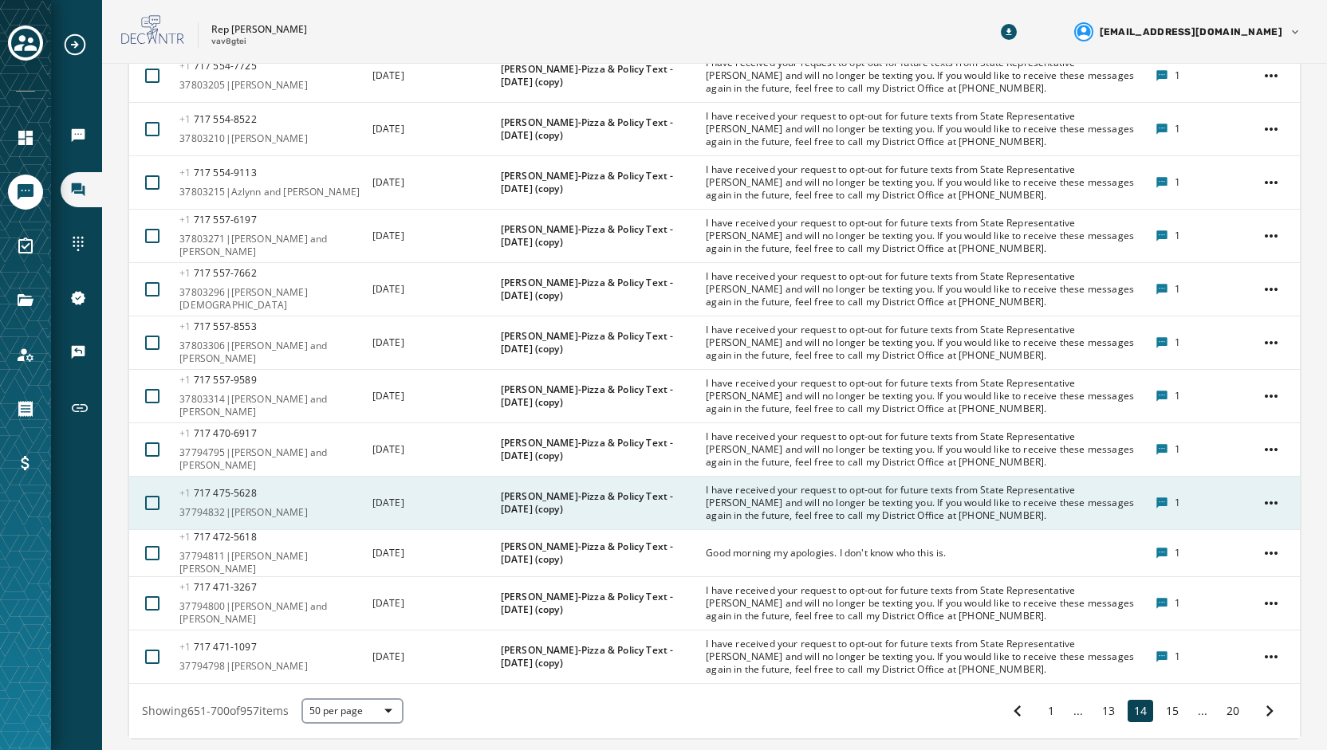
scroll to position [2374, 0]
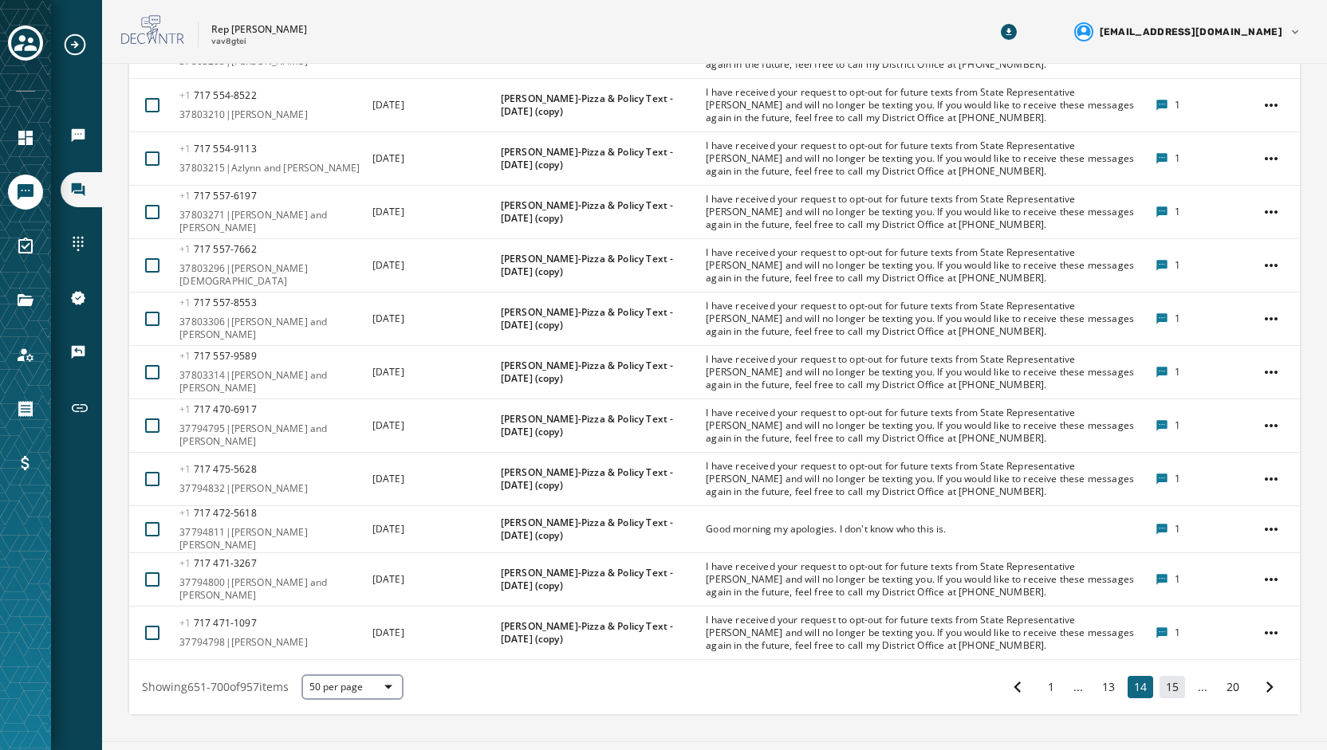
click at [1162, 676] on button "15" at bounding box center [1172, 687] width 26 height 22
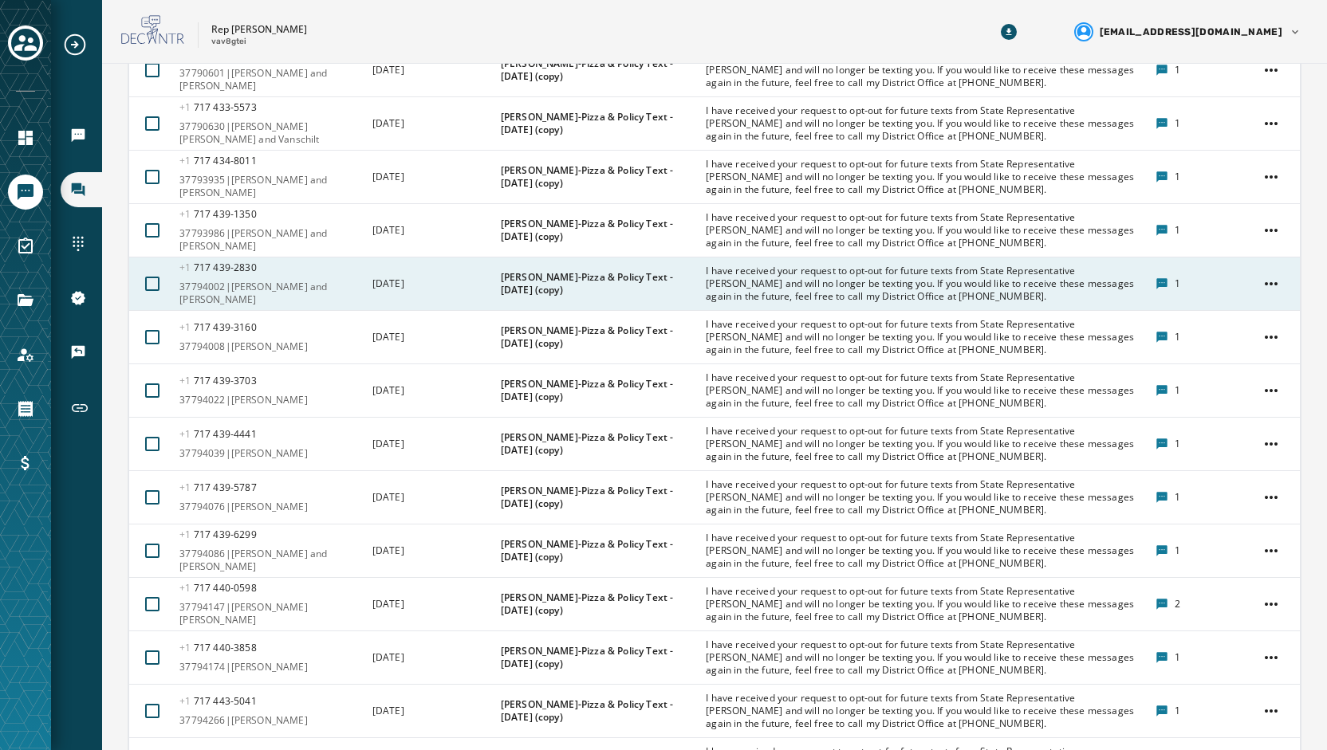
scroll to position [2418, 0]
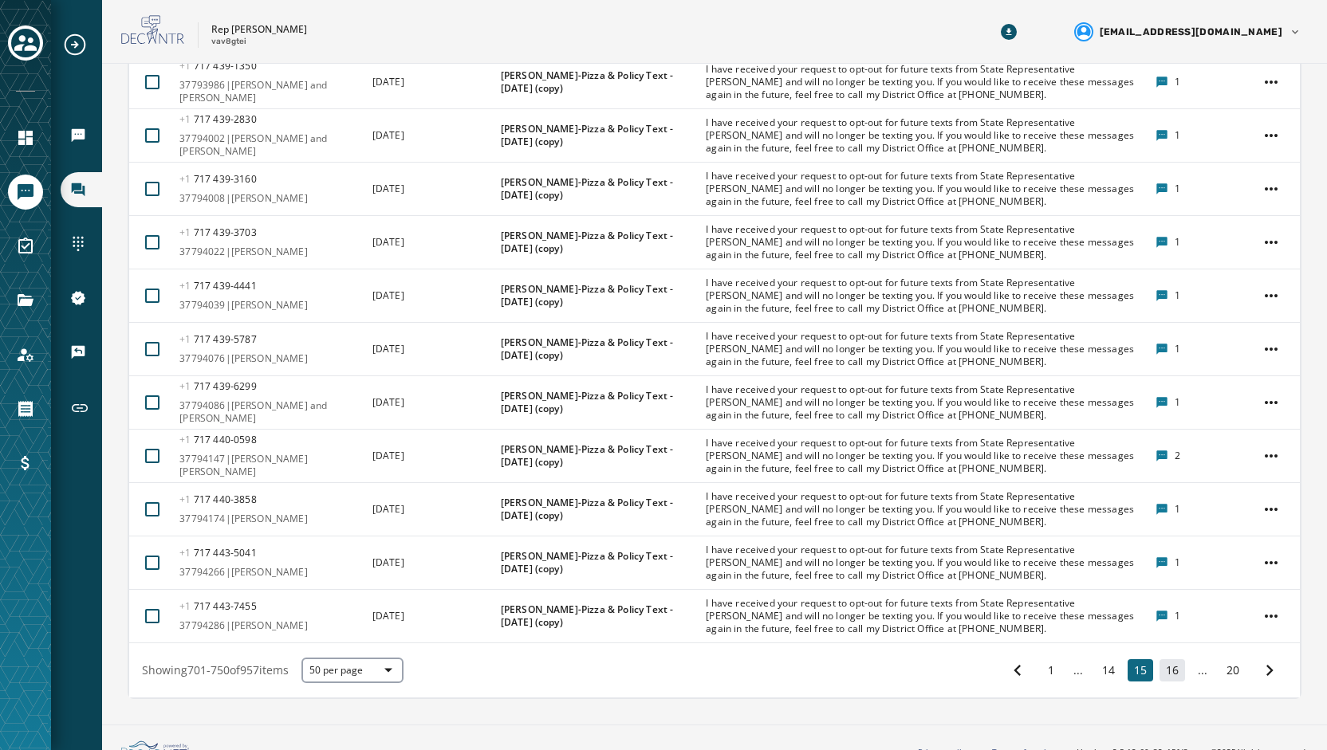
click at [1161, 659] on button "16" at bounding box center [1172, 670] width 26 height 22
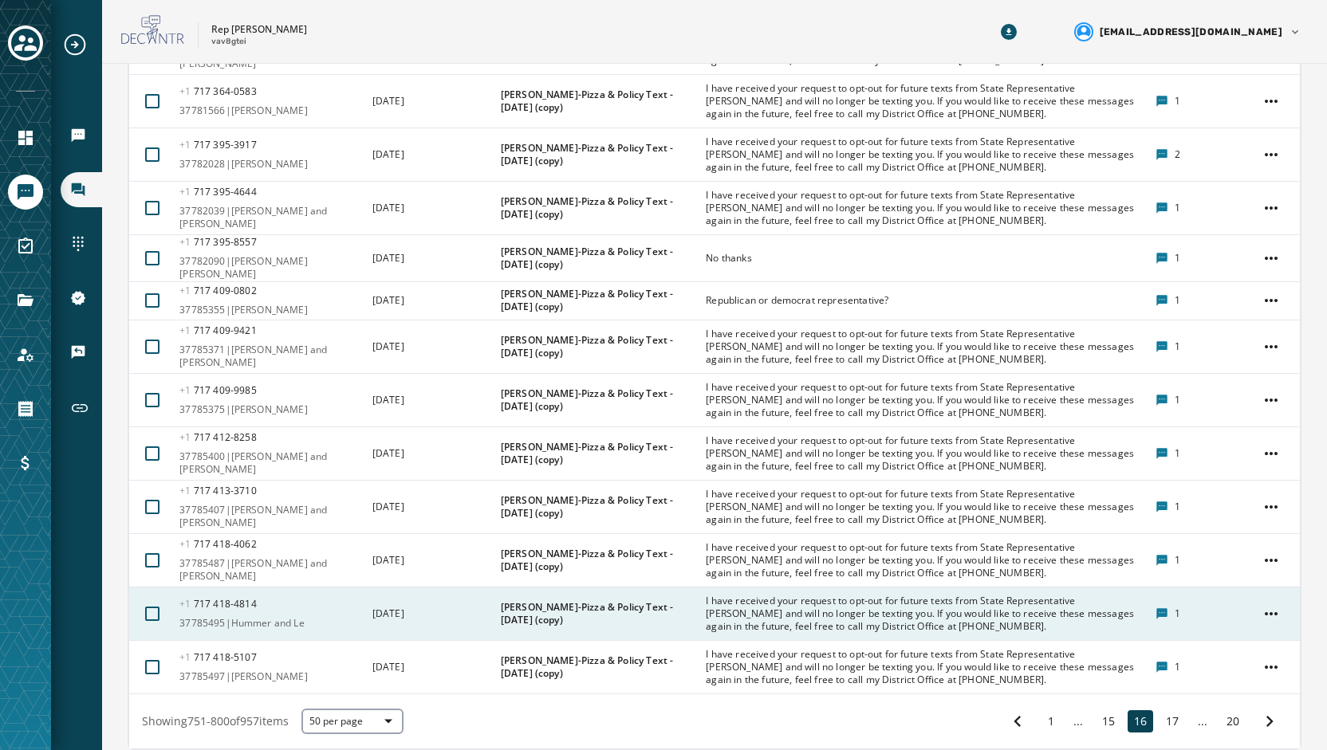
scroll to position [2378, 0]
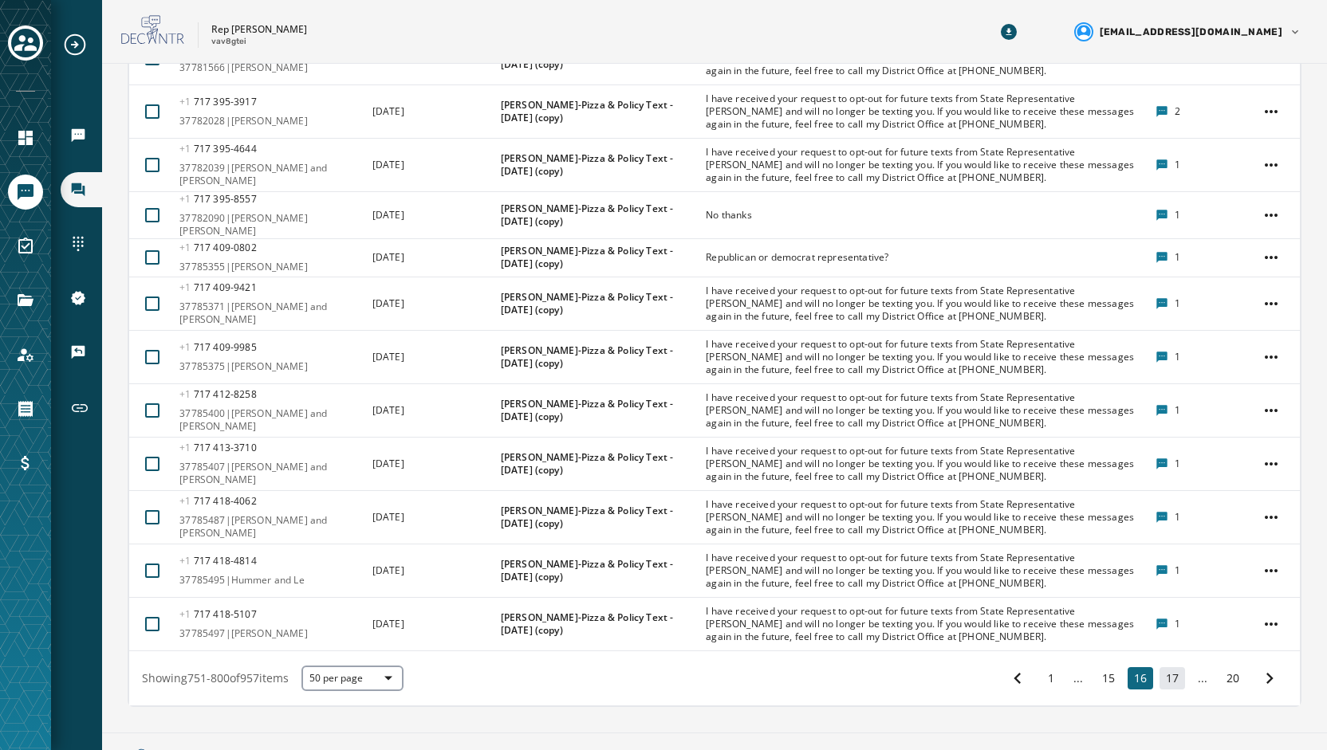
click at [1162, 667] on button "17" at bounding box center [1172, 678] width 26 height 22
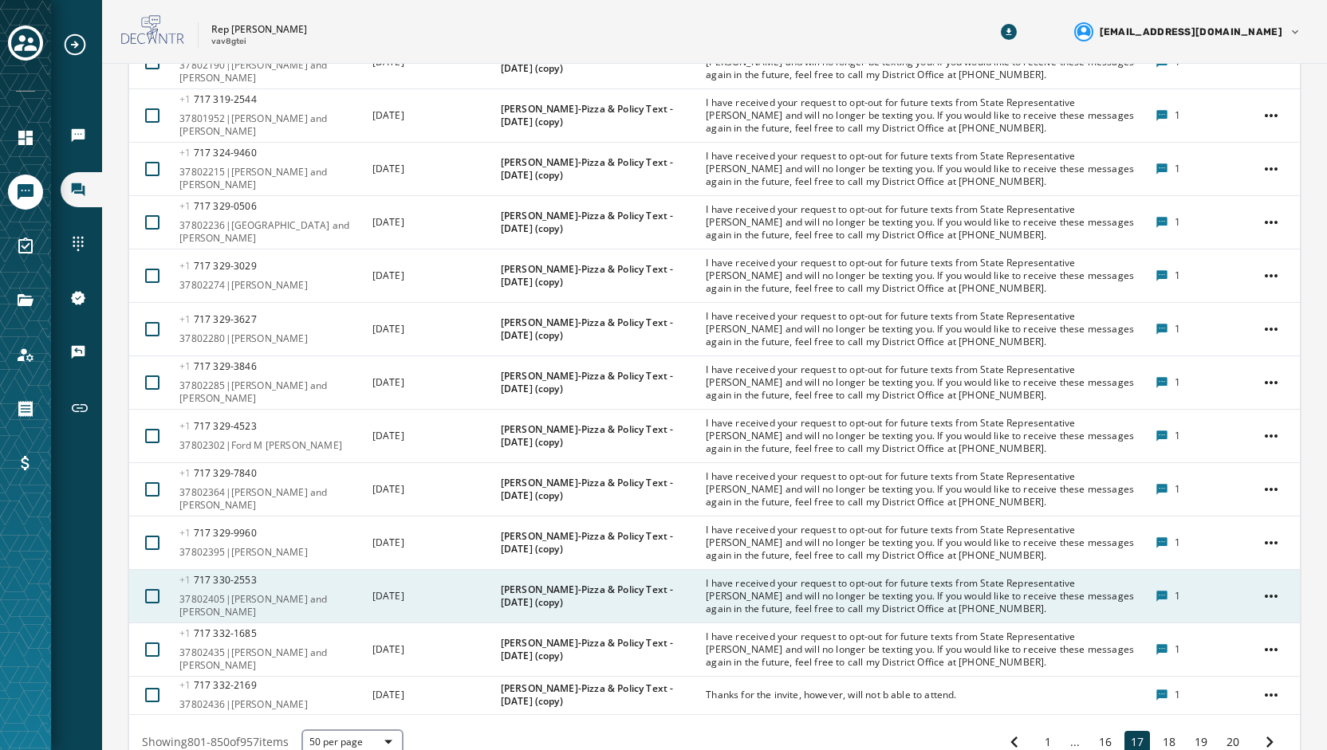
scroll to position [2448, 0]
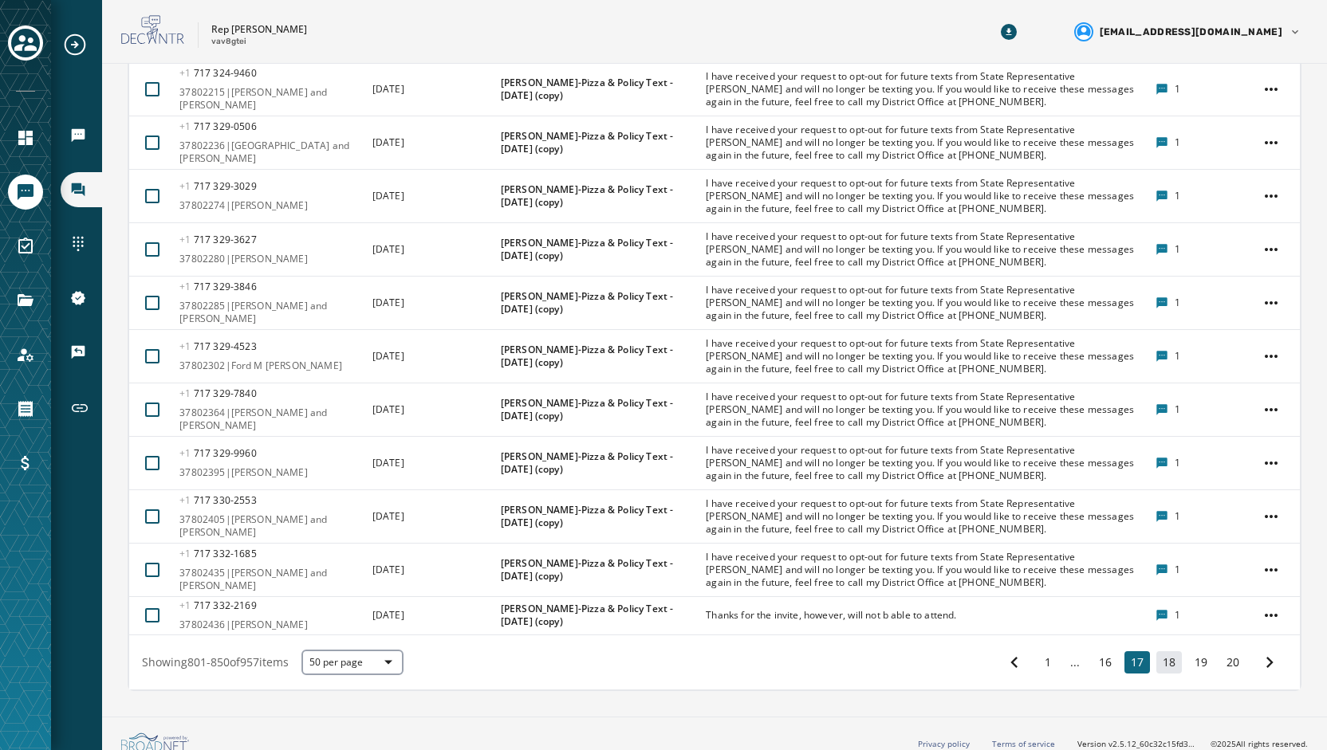
click at [1162, 652] on button "18" at bounding box center [1169, 662] width 26 height 22
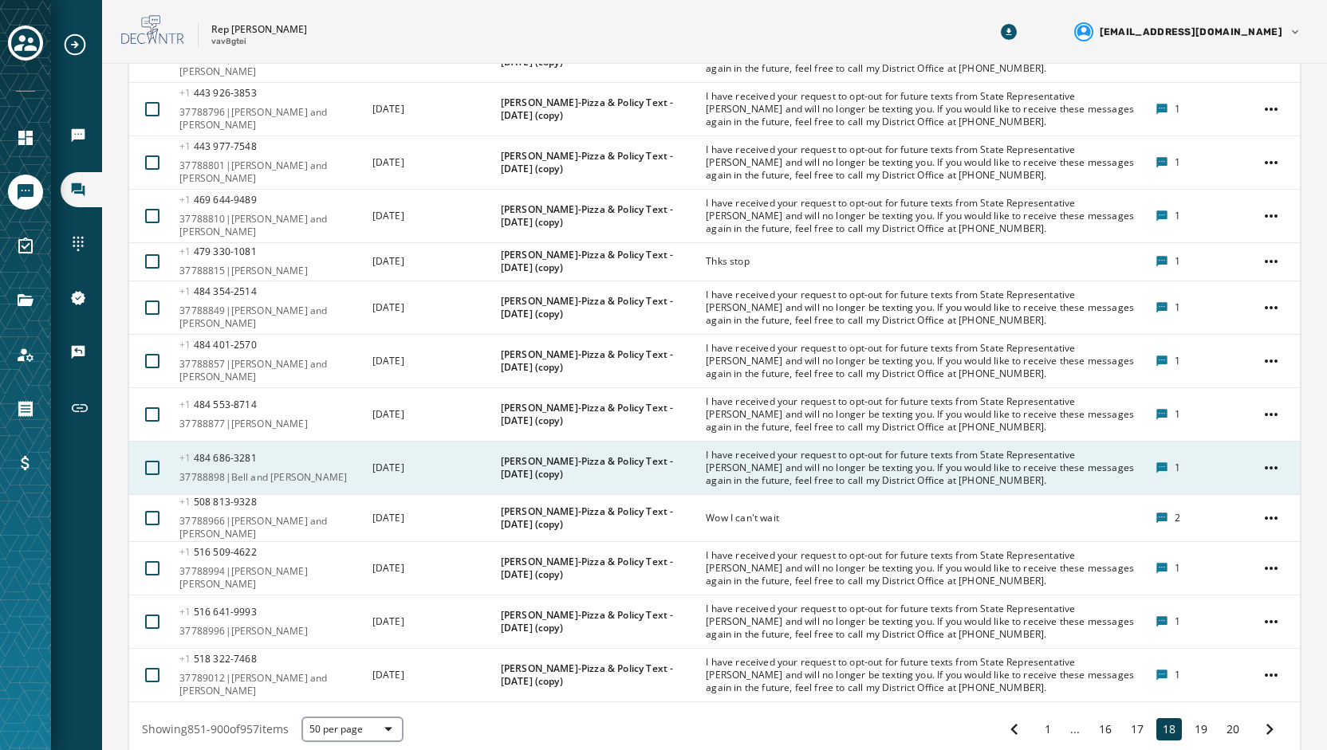
scroll to position [2357, 0]
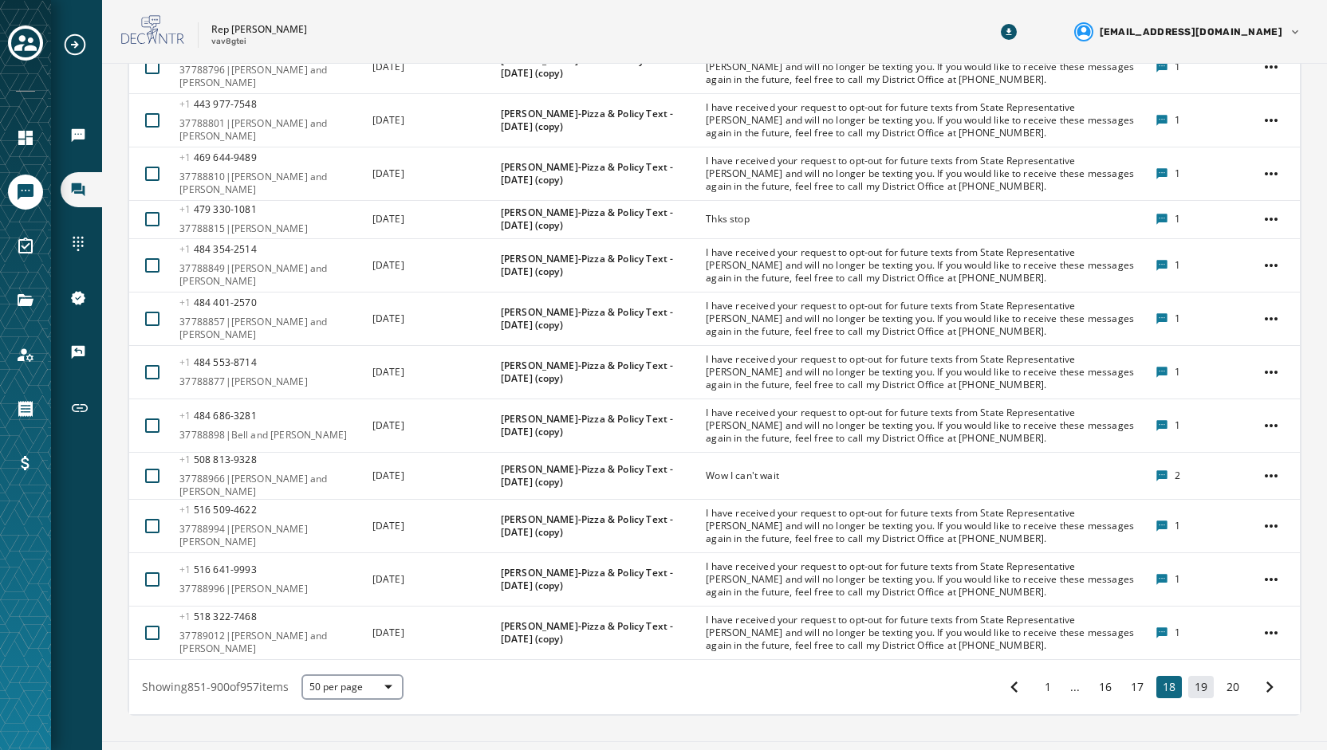
click at [1191, 676] on button "19" at bounding box center [1201, 687] width 26 height 22
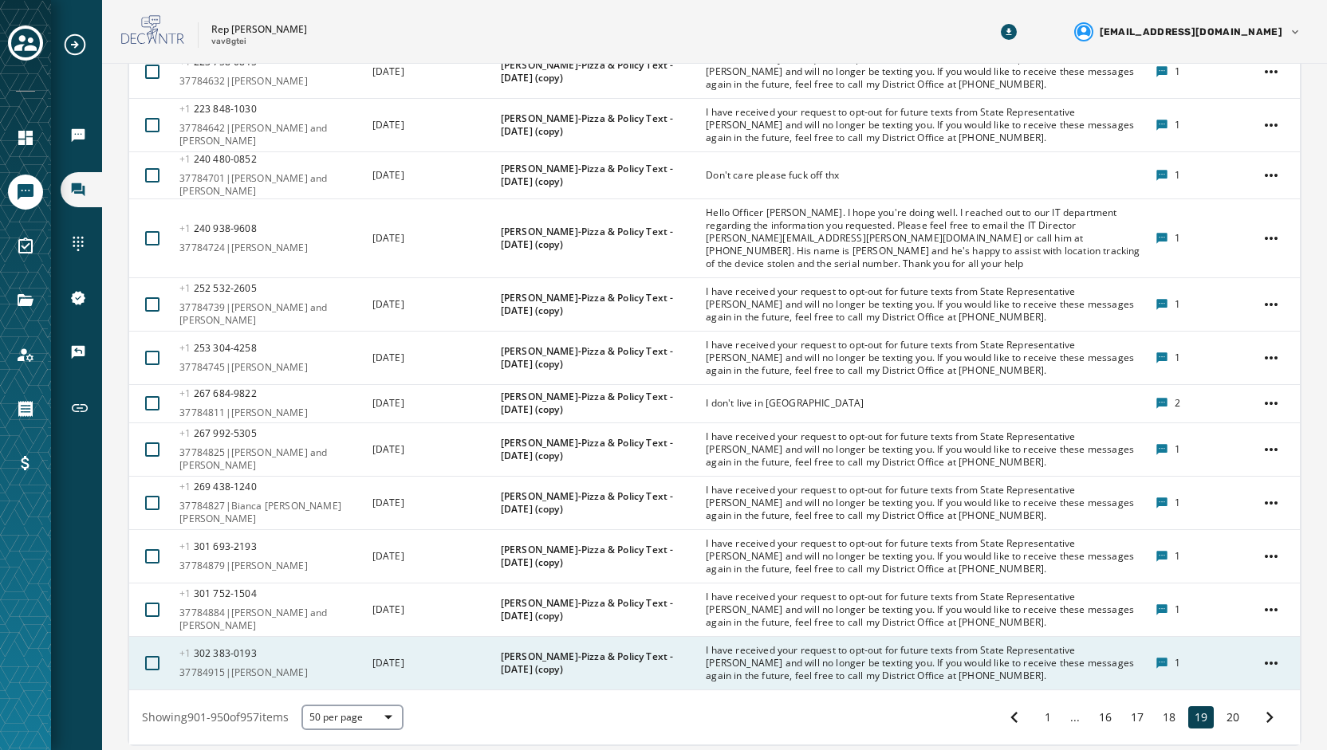
scroll to position [2433, 0]
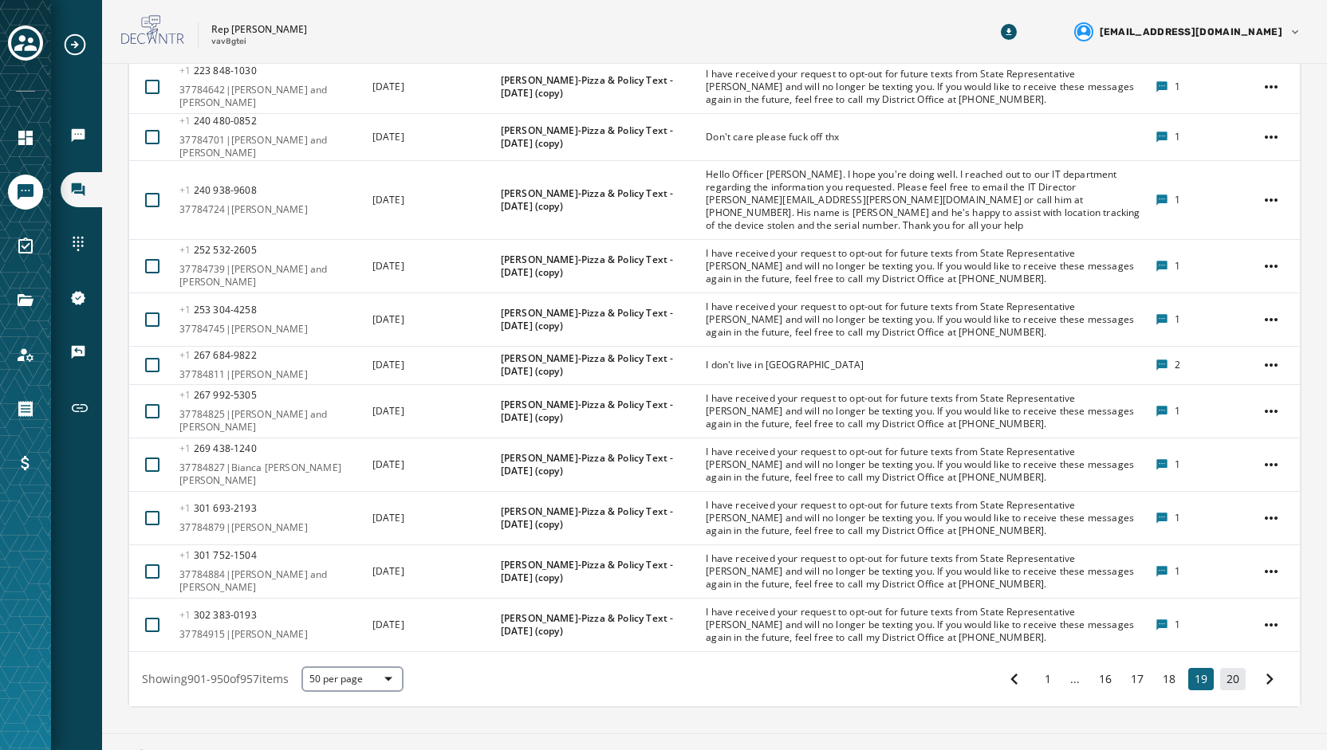
click at [1220, 668] on button "20" at bounding box center [1233, 679] width 26 height 22
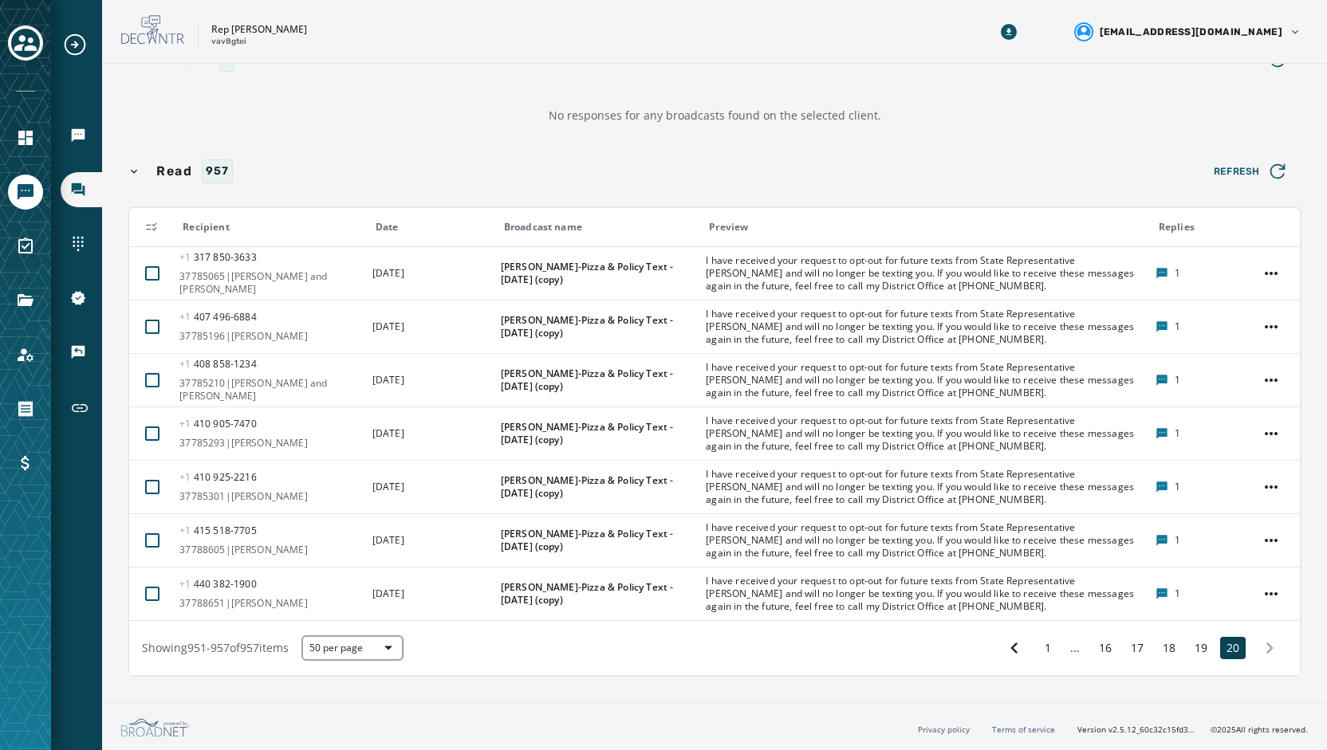
scroll to position [167, 0]
click at [1038, 647] on button "1" at bounding box center [1047, 650] width 19 height 22
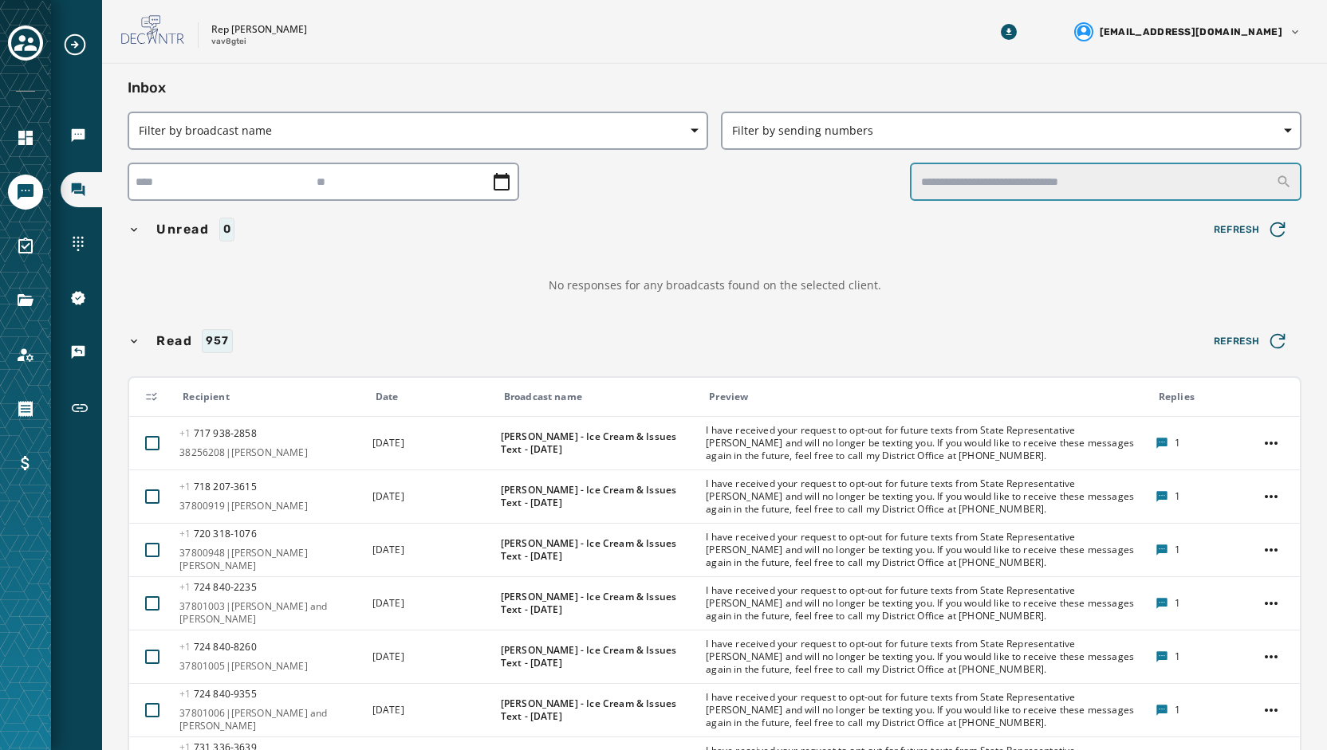
click at [1019, 185] on input "text" at bounding box center [1105, 182] width 391 height 38
type input "******"
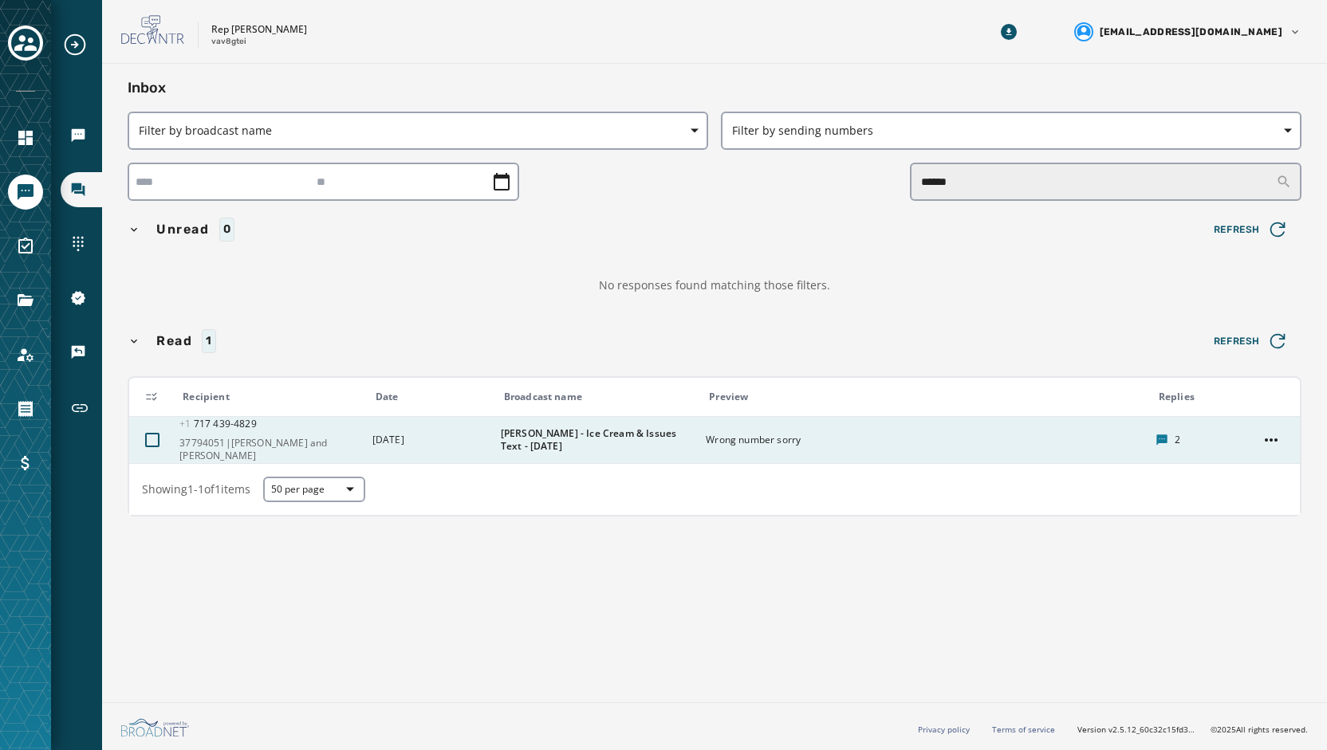
click at [724, 444] on div "Wrong number sorry" at bounding box center [925, 440] width 439 height 26
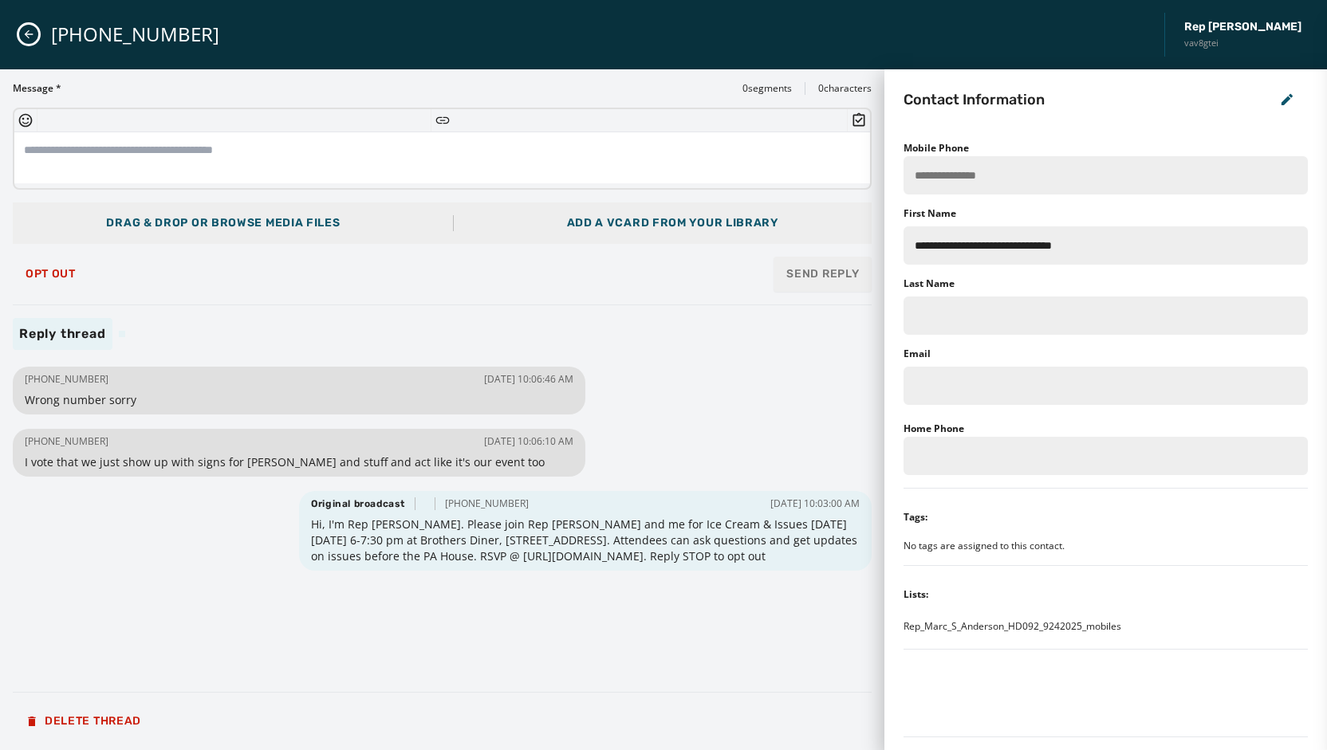
type input "**********"
